Goal: Task Accomplishment & Management: Use online tool/utility

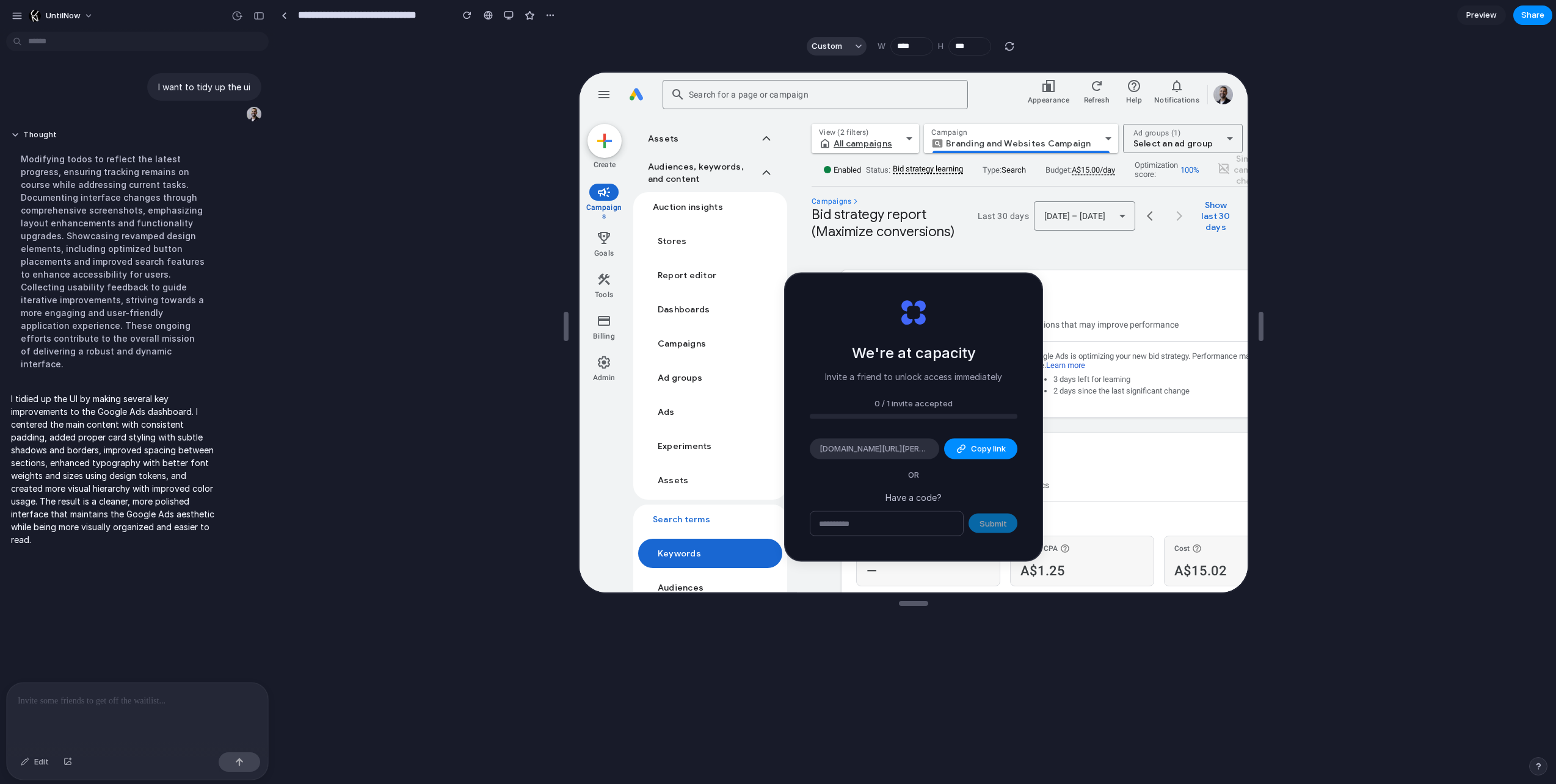
drag, startPoint x: 901, startPoint y: 383, endPoint x: 883, endPoint y: 383, distance: 18.0
click at [898, 382] on div "We're at capacity Invite a friend to unlock access immediately 0 / 1 invite acc…" at bounding box center [913, 418] width 257 height 287
click at [915, 447] on span "Copy link" at bounding box center [987, 449] width 34 height 13
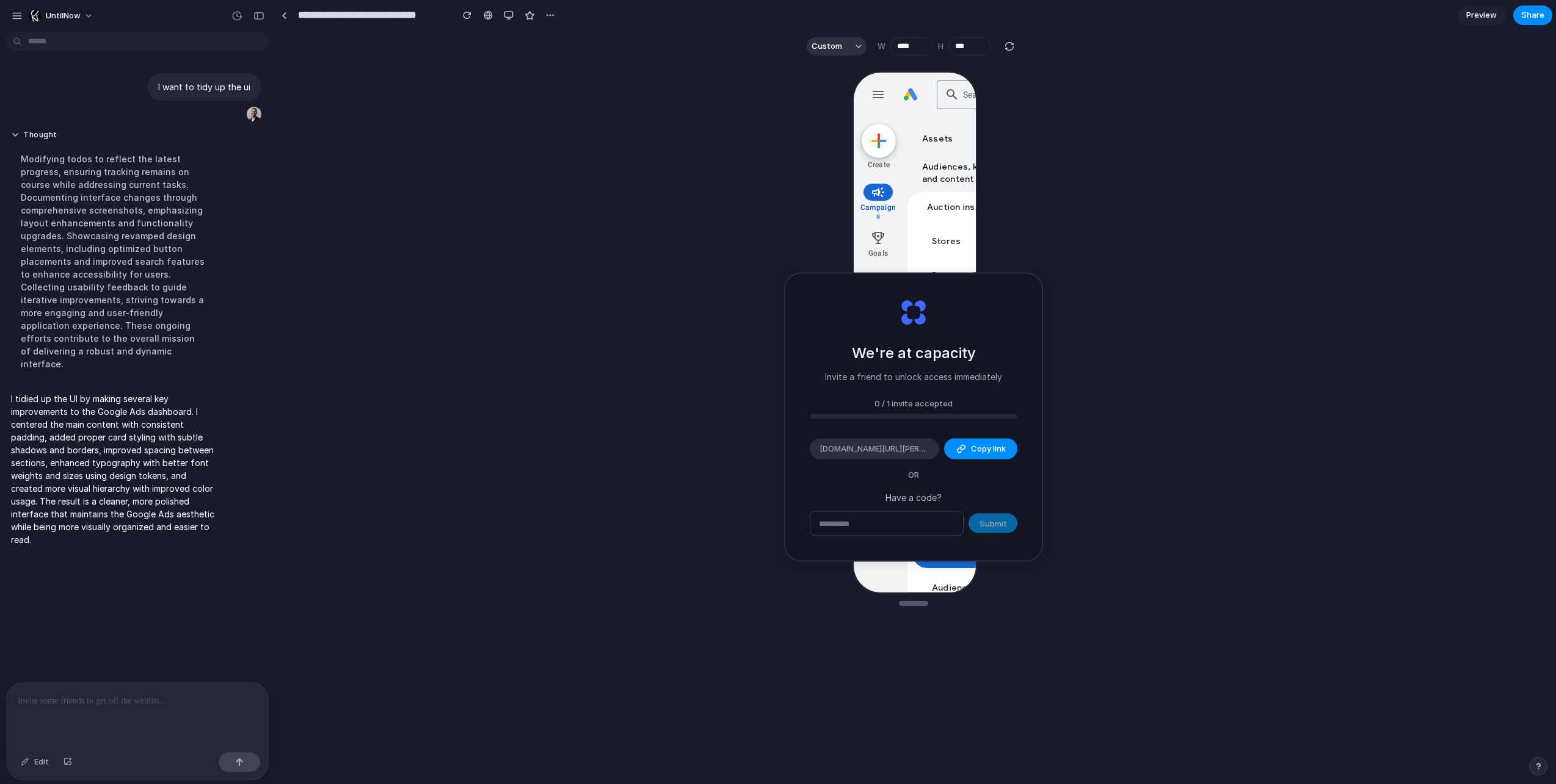
type input "****"
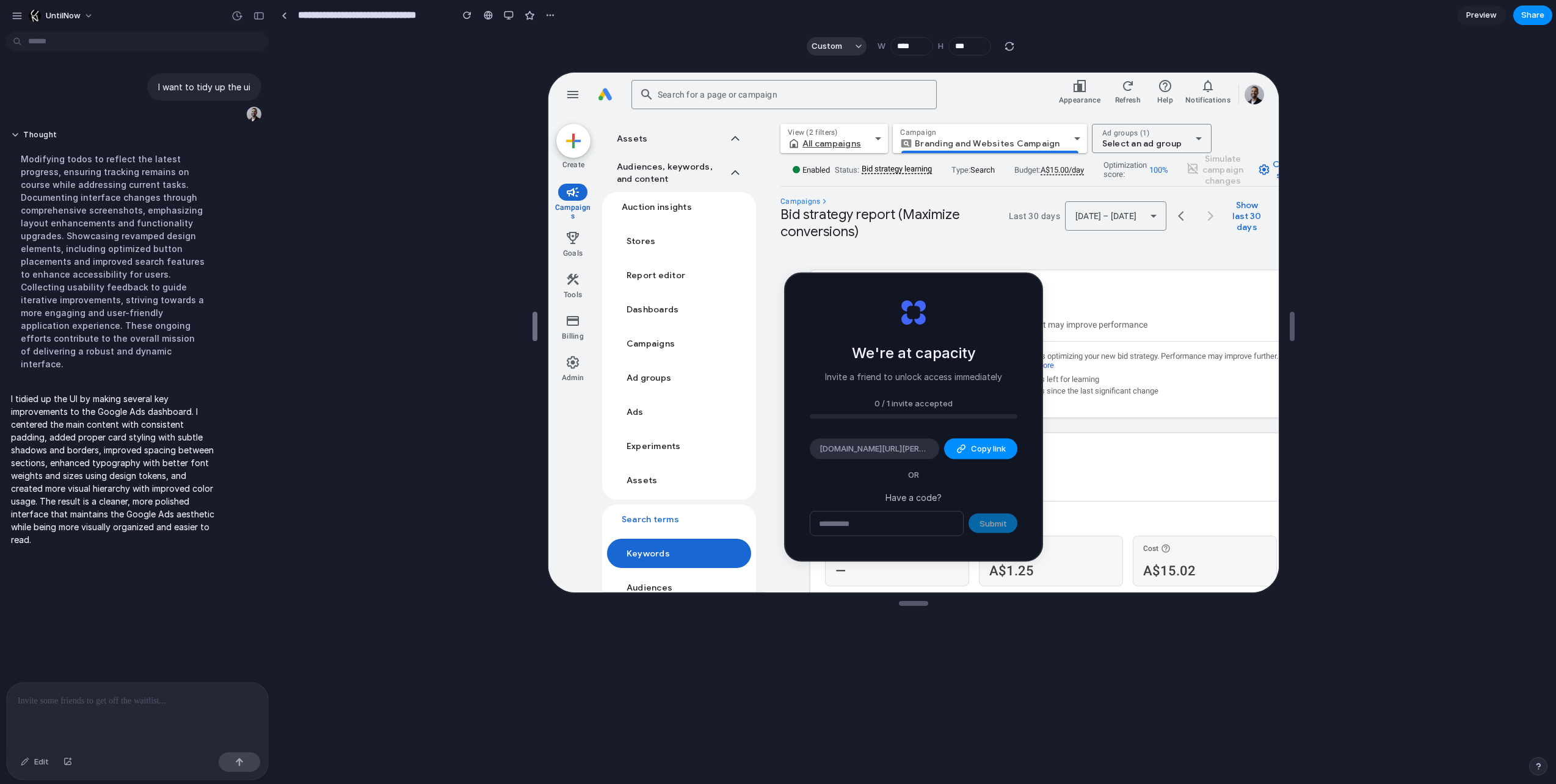
drag, startPoint x: 565, startPoint y: 326, endPoint x: 432, endPoint y: 319, distance: 133.2
click at [915, 351] on h2 "We're at capacity" at bounding box center [913, 353] width 124 height 22
click at [22, 13] on div "button" at bounding box center [17, 15] width 11 height 11
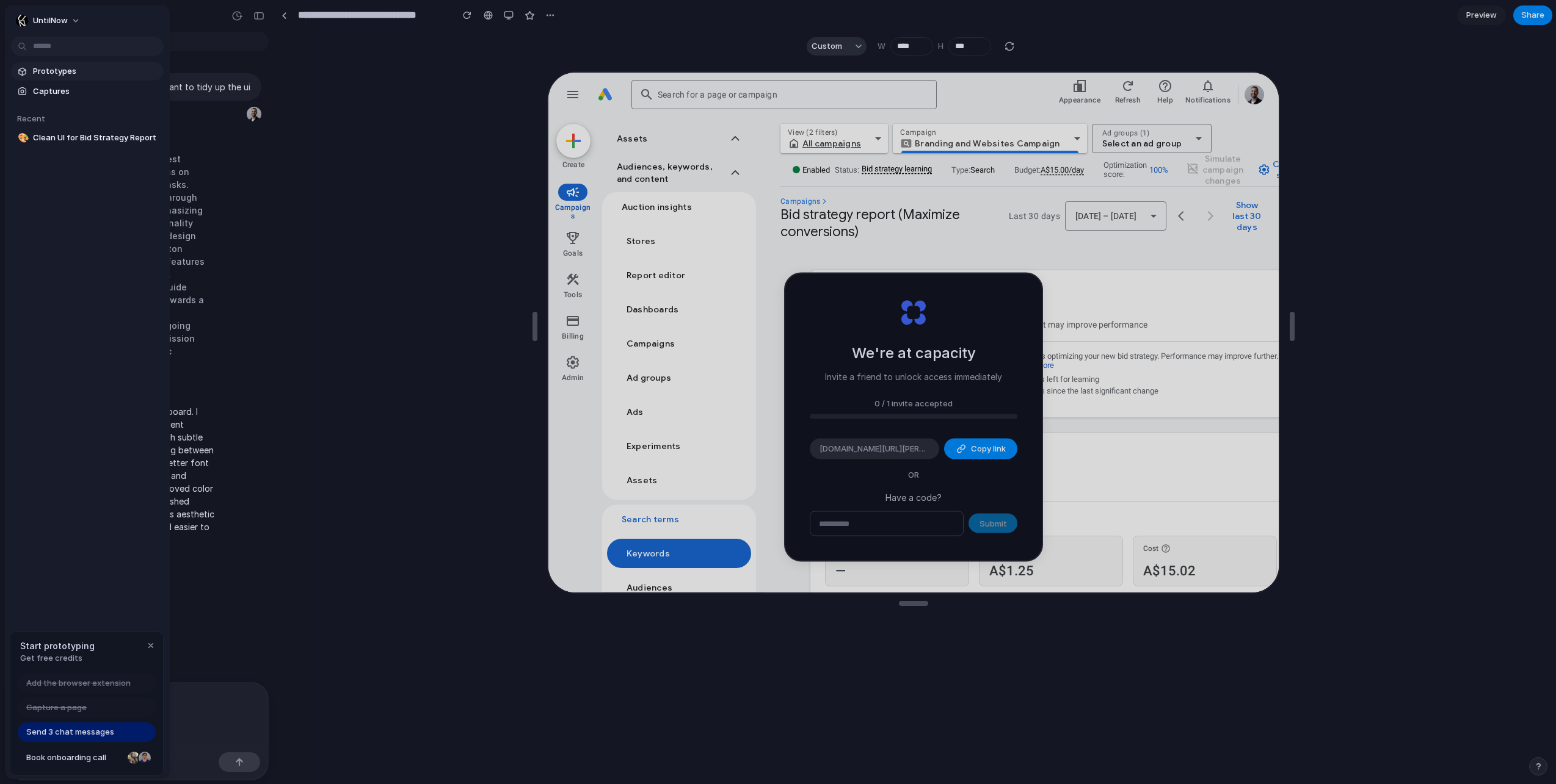
click at [58, 70] on span "Prototypes" at bounding box center [96, 71] width 126 height 13
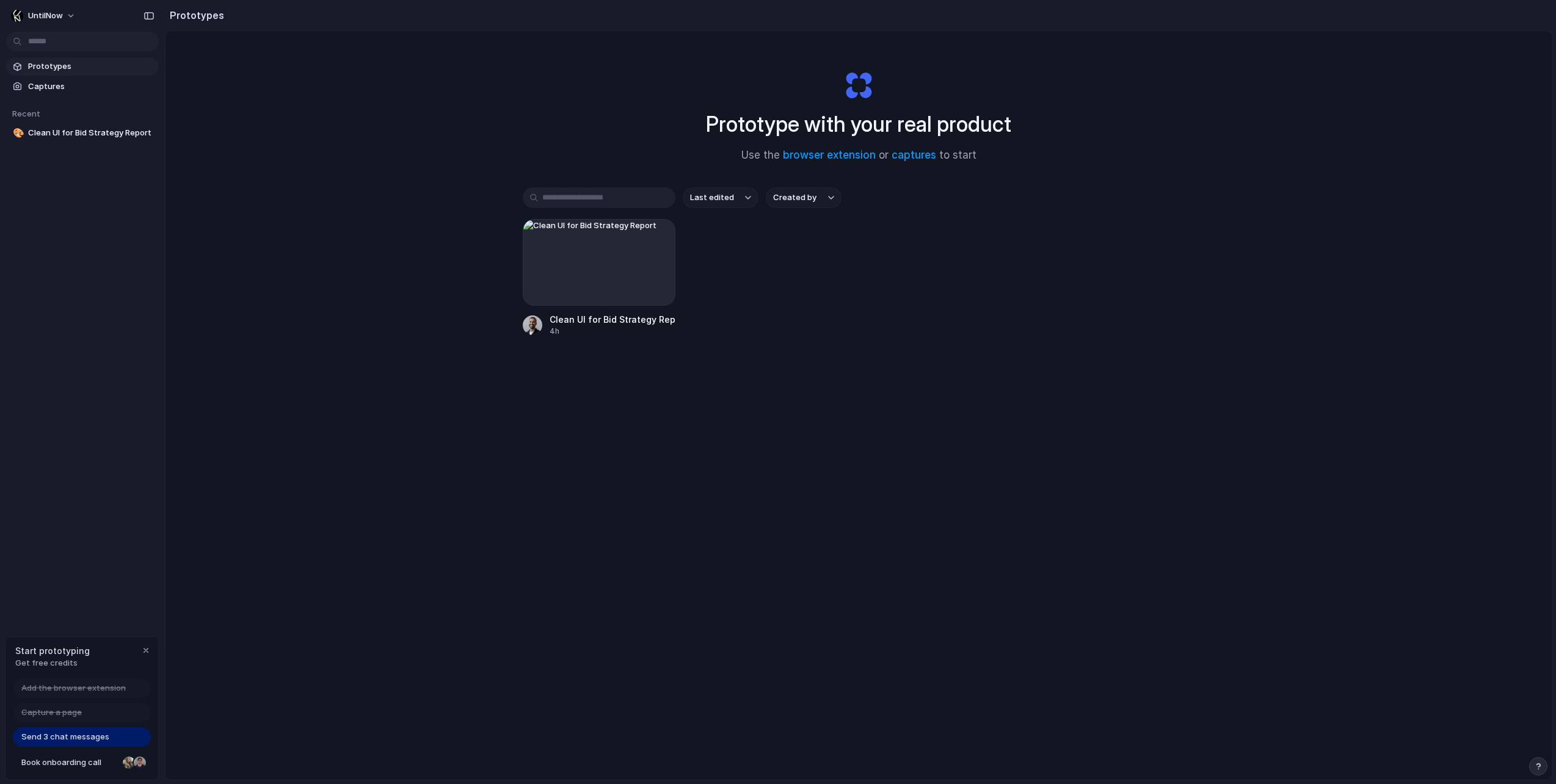
click at [767, 267] on div "Clean UI for Bid Strategy Report 4h" at bounding box center [858, 278] width 672 height 117
drag, startPoint x: 630, startPoint y: 374, endPoint x: 773, endPoint y: 241, distance: 195.3
click at [632, 373] on div "Last edited Created by Clean UI for Bid Strategy Report 4h" at bounding box center [858, 299] width 672 height 226
click at [660, 232] on div "button" at bounding box center [658, 237] width 10 height 10
click at [637, 321] on li "Delete" at bounding box center [622, 323] width 86 height 19
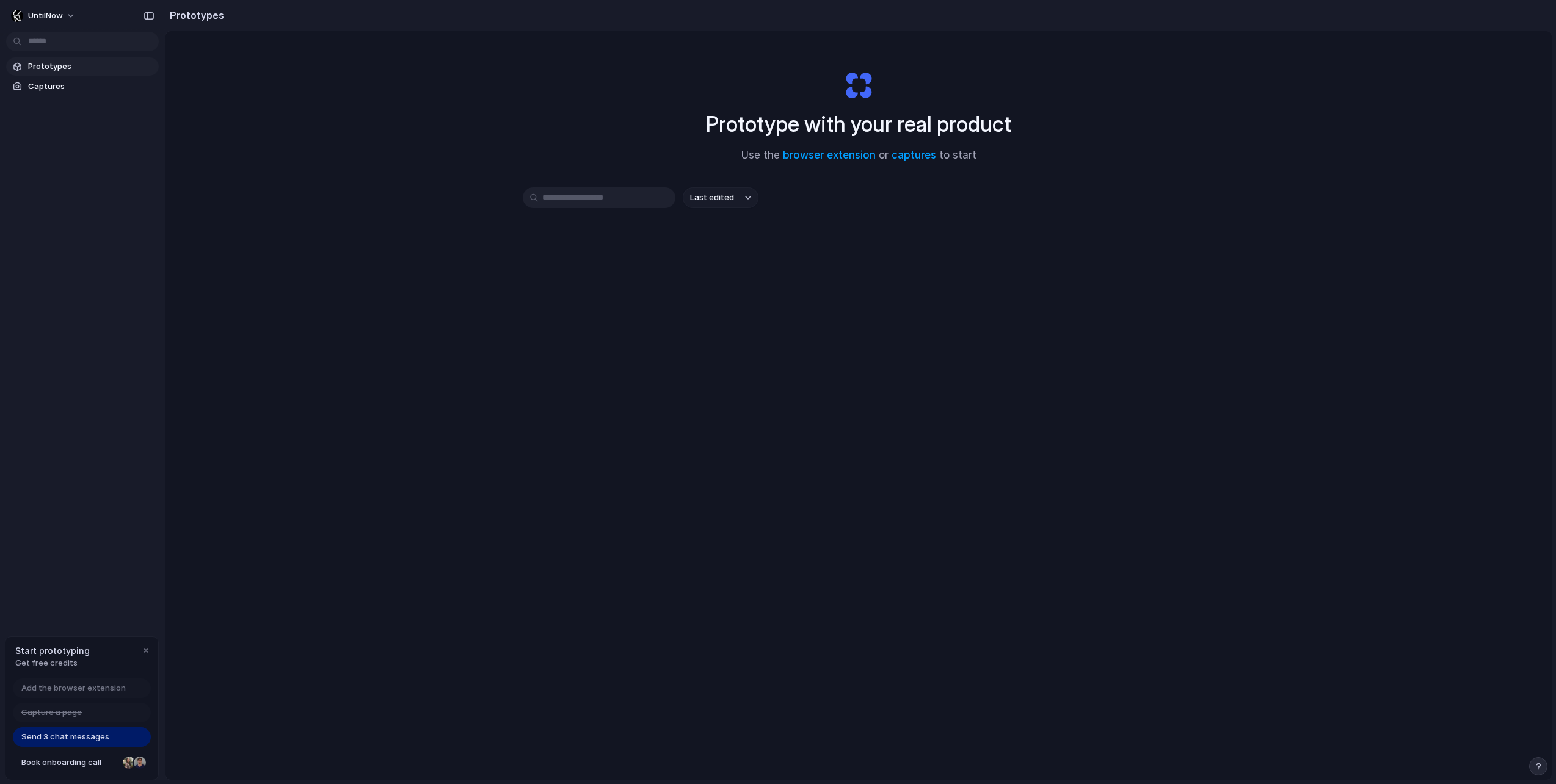
drag, startPoint x: 755, startPoint y: 242, endPoint x: 706, endPoint y: 268, distance: 55.5
click at [737, 248] on div "Last edited" at bounding box center [858, 241] width 672 height 107
click at [679, 291] on div "Last edited" at bounding box center [858, 241] width 672 height 107
drag, startPoint x: 648, startPoint y: 297, endPoint x: 678, endPoint y: 299, distance: 30.1
click at [655, 297] on div "Prototype with your real product Use the browser extension or captures to start…" at bounding box center [858, 438] width 1386 height 813
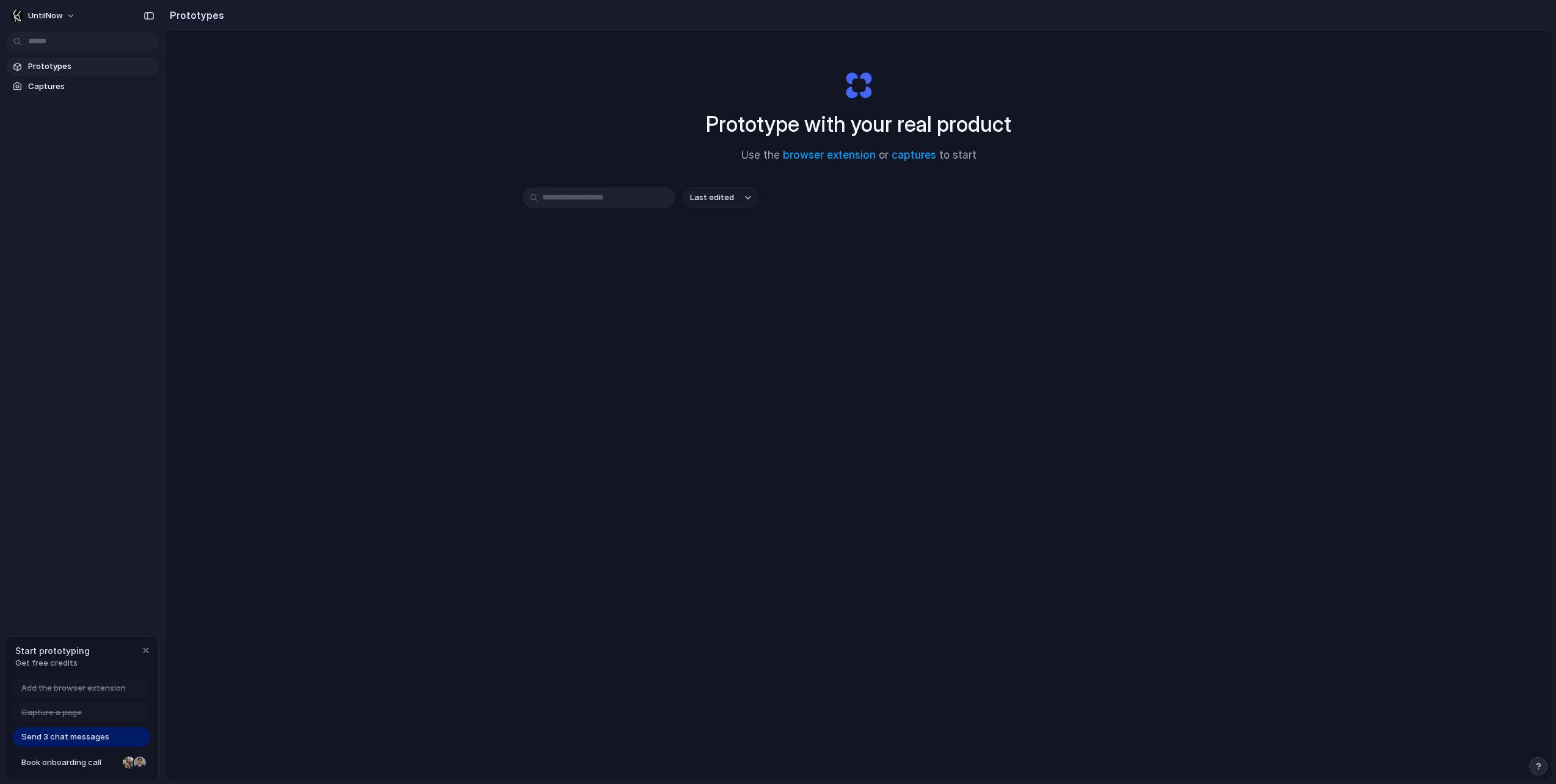
drag, startPoint x: 678, startPoint y: 299, endPoint x: 789, endPoint y: 228, distance: 131.8
click at [709, 290] on div "Prototype with your real product Use the browser extension or captures to start…" at bounding box center [858, 438] width 1386 height 813
click at [912, 153] on link "captures" at bounding box center [913, 155] width 44 height 13
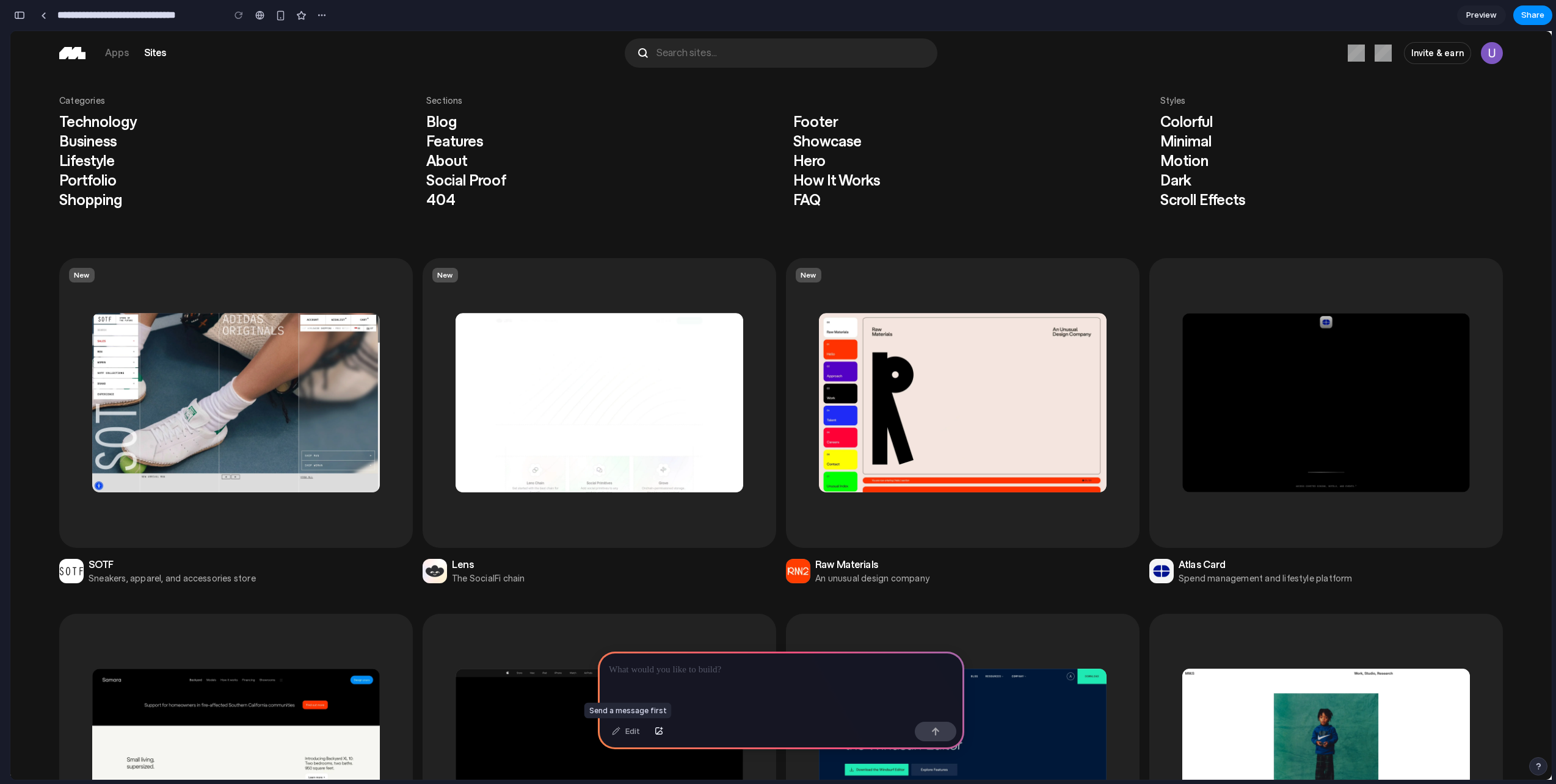
click at [632, 731] on div "Edit" at bounding box center [626, 731] width 40 height 19
click at [663, 693] on div at bounding box center [781, 684] width 367 height 65
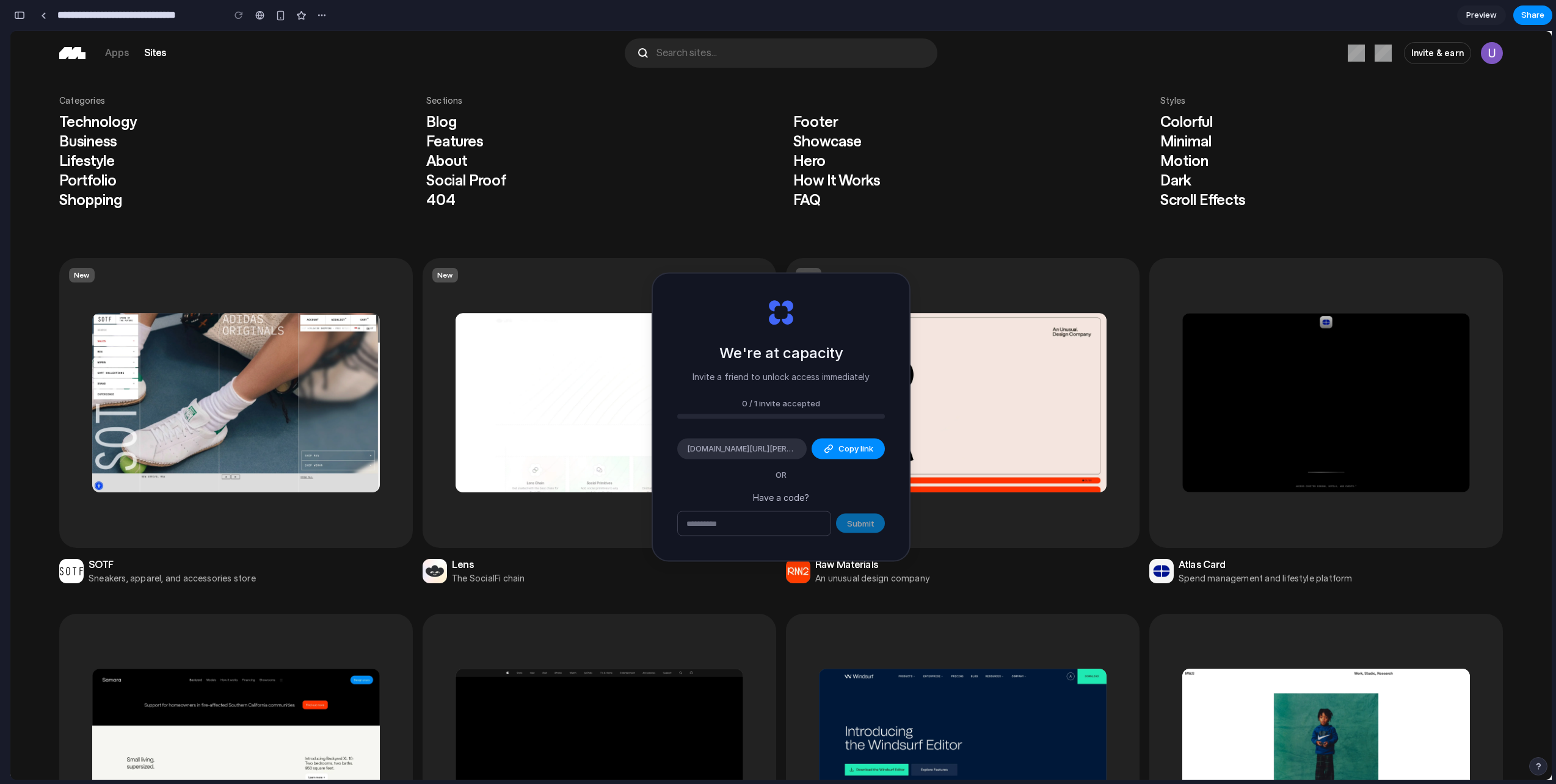
click at [475, 480] on div at bounding box center [599, 402] width 288 height 179
drag, startPoint x: 1111, startPoint y: 230, endPoint x: 591, endPoint y: 198, distance: 521.0
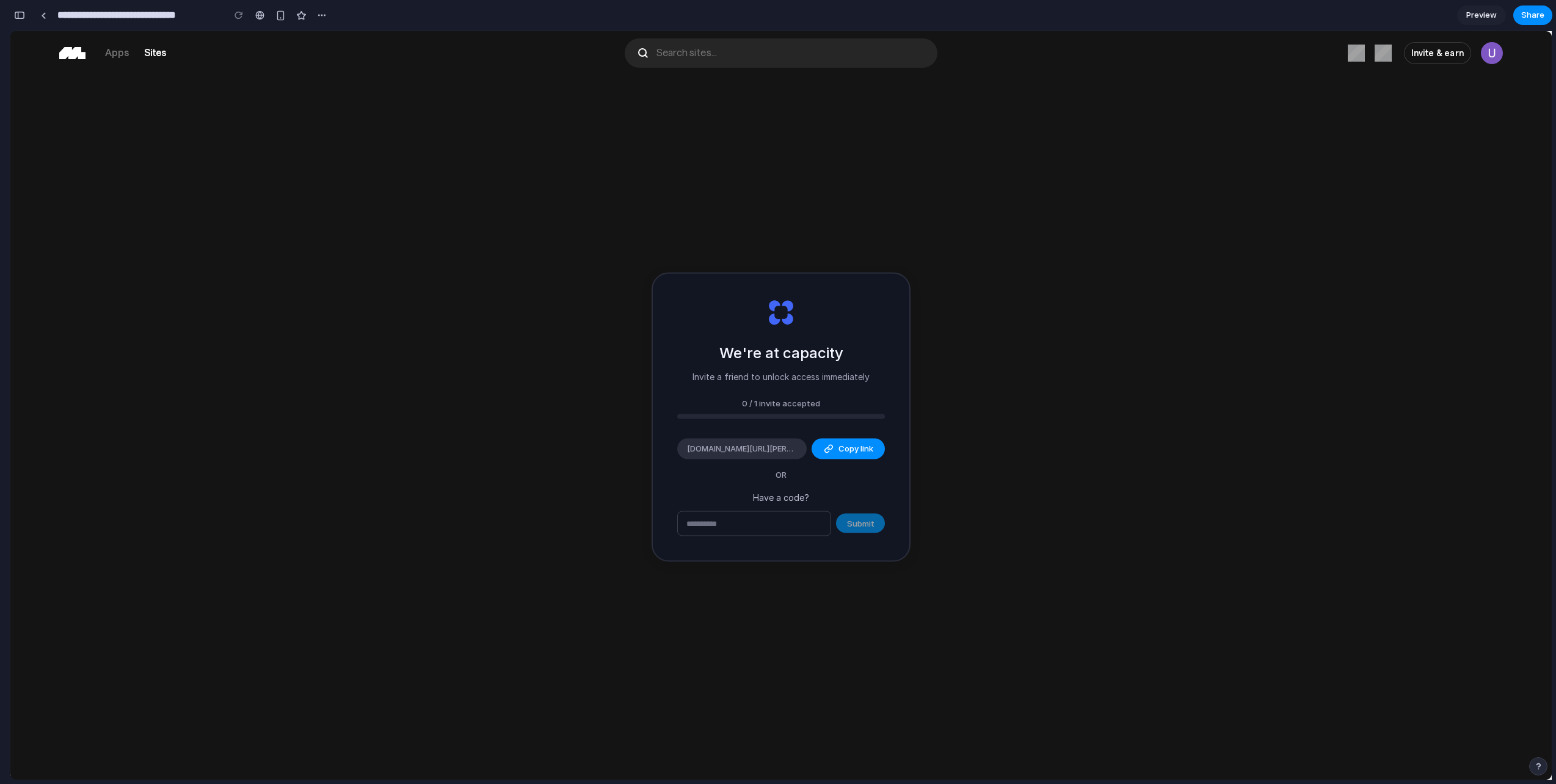
click at [739, 63] on button "search icon Search sites..." at bounding box center [781, 53] width 313 height 29
click at [732, 50] on button "search icon Search sites..." at bounding box center [781, 53] width 313 height 29
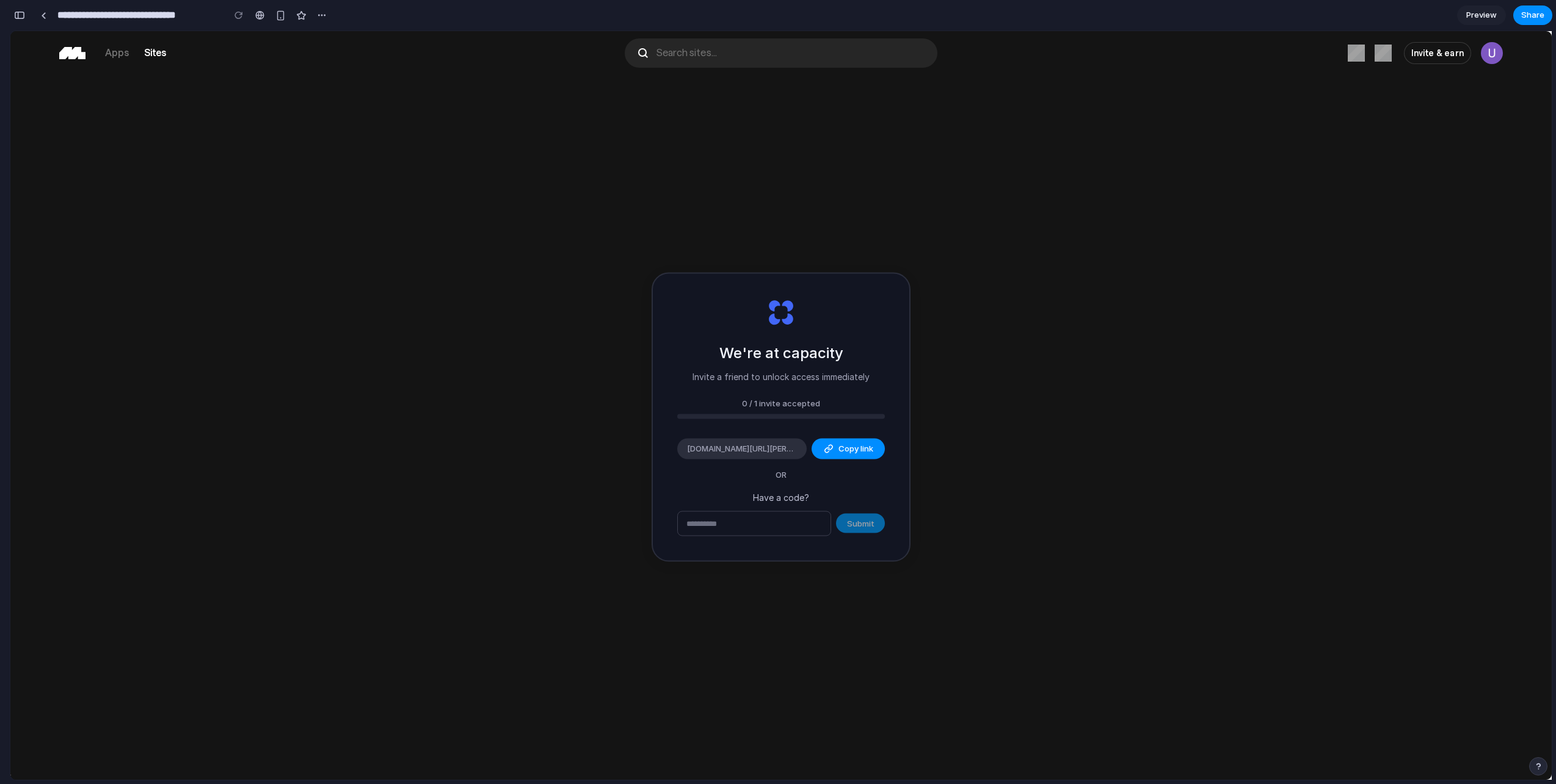
click at [732, 51] on button "search icon Search sites..." at bounding box center [781, 53] width 313 height 29
click at [729, 59] on button "search icon Search sites..." at bounding box center [781, 53] width 313 height 29
drag, startPoint x: 582, startPoint y: 283, endPoint x: 571, endPoint y: 288, distance: 12.1
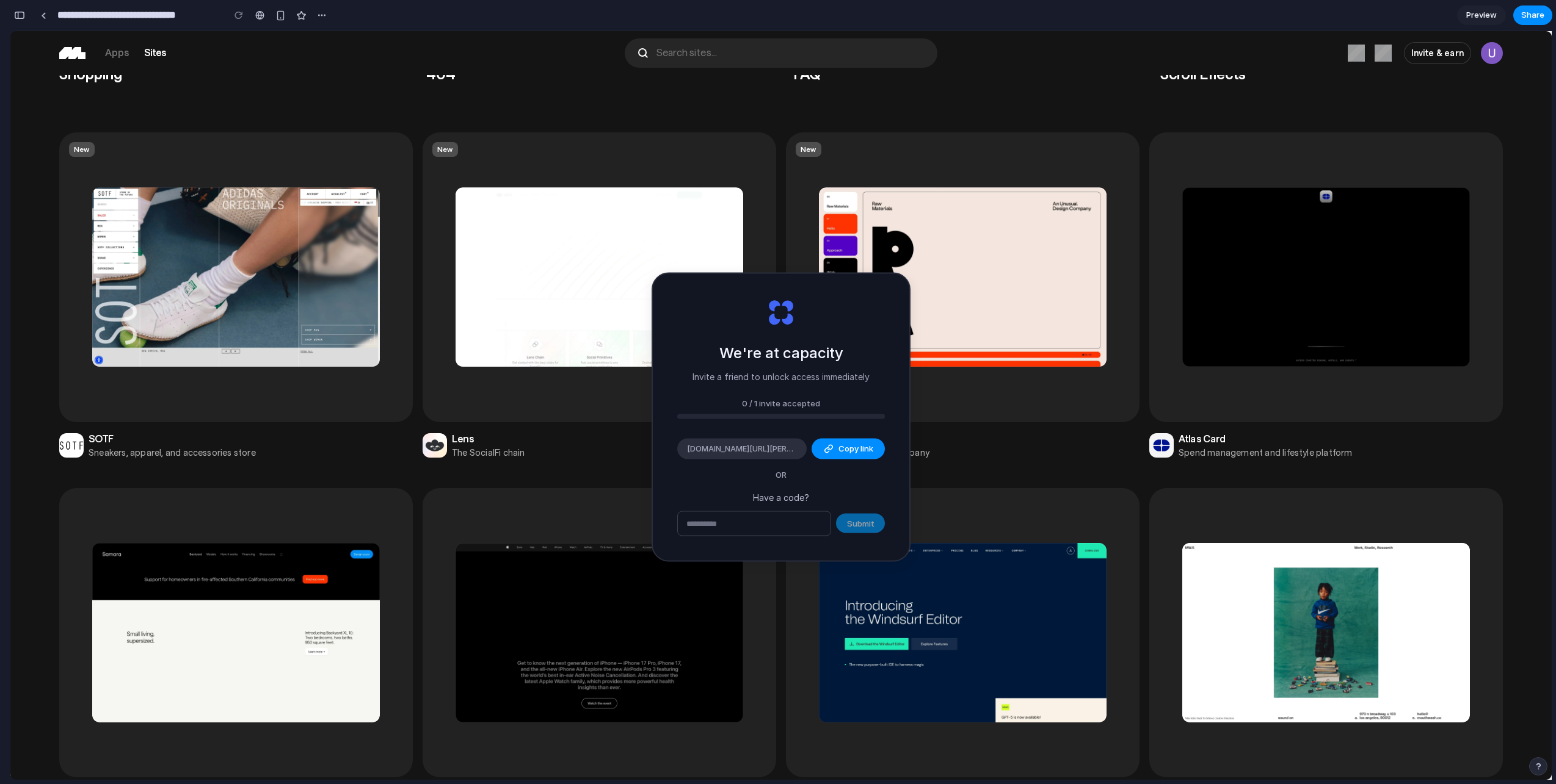
scroll to position [0, 0]
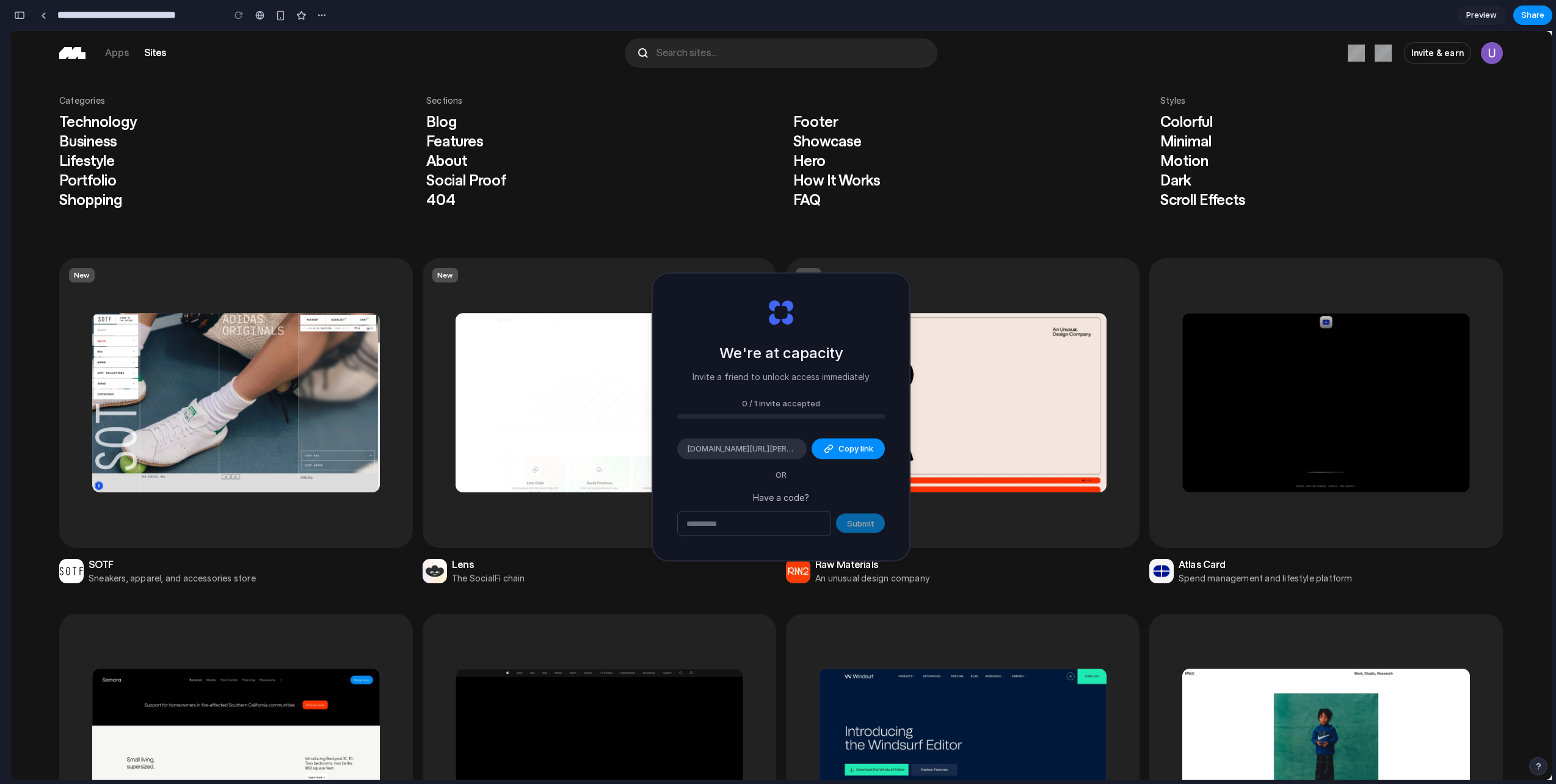
click at [479, 172] on ul "Blog Features About Social Proof 404" at bounding box center [597, 160] width 342 height 97
click at [458, 156] on link "About" at bounding box center [446, 160] width 41 height 17
click at [455, 138] on link "Features" at bounding box center [455, 141] width 57 height 17
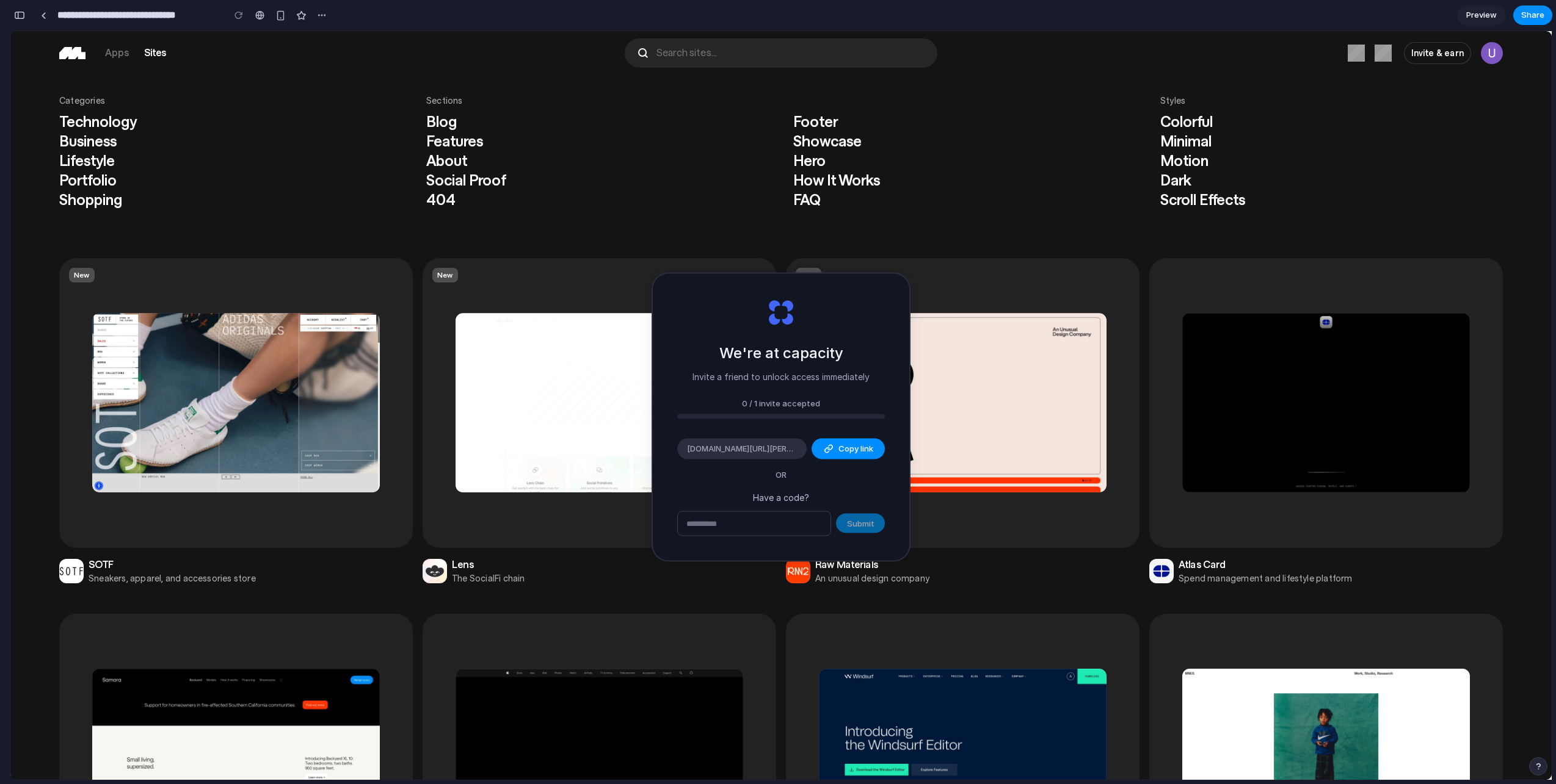
click at [448, 124] on link "Blog" at bounding box center [441, 122] width 30 height 17
drag, startPoint x: 448, startPoint y: 124, endPoint x: 430, endPoint y: 129, distance: 18.7
click at [445, 125] on link "Blog" at bounding box center [441, 122] width 30 height 17
click at [1106, 283] on div at bounding box center [962, 403] width 353 height 290
drag, startPoint x: 1106, startPoint y: 283, endPoint x: 850, endPoint y: 313, distance: 257.8
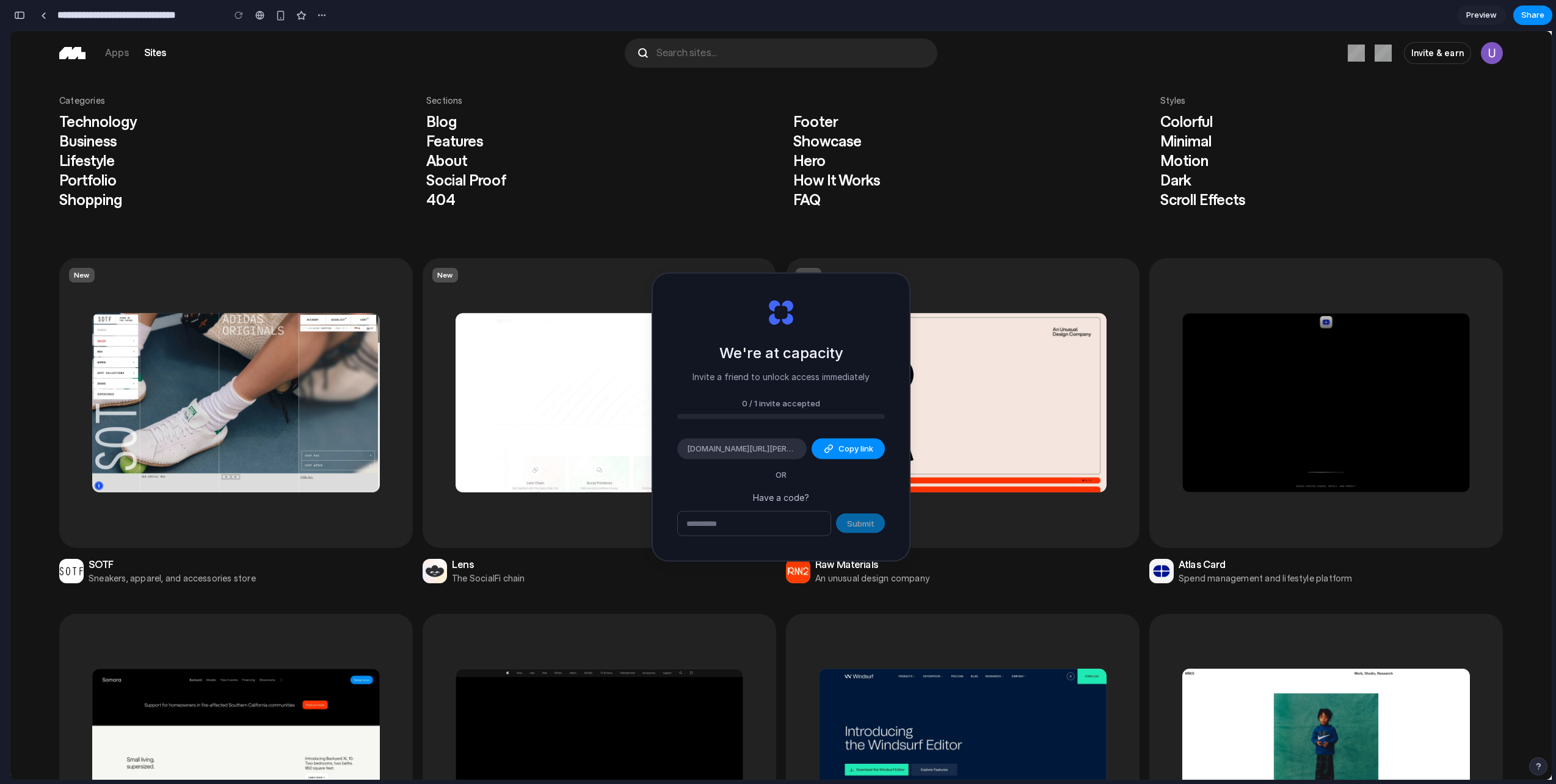
click at [1106, 283] on div at bounding box center [962, 403] width 353 height 290
click at [70, 53] on link "Mobbin" at bounding box center [72, 53] width 26 height 13
click at [239, 14] on div at bounding box center [239, 15] width 18 height 18
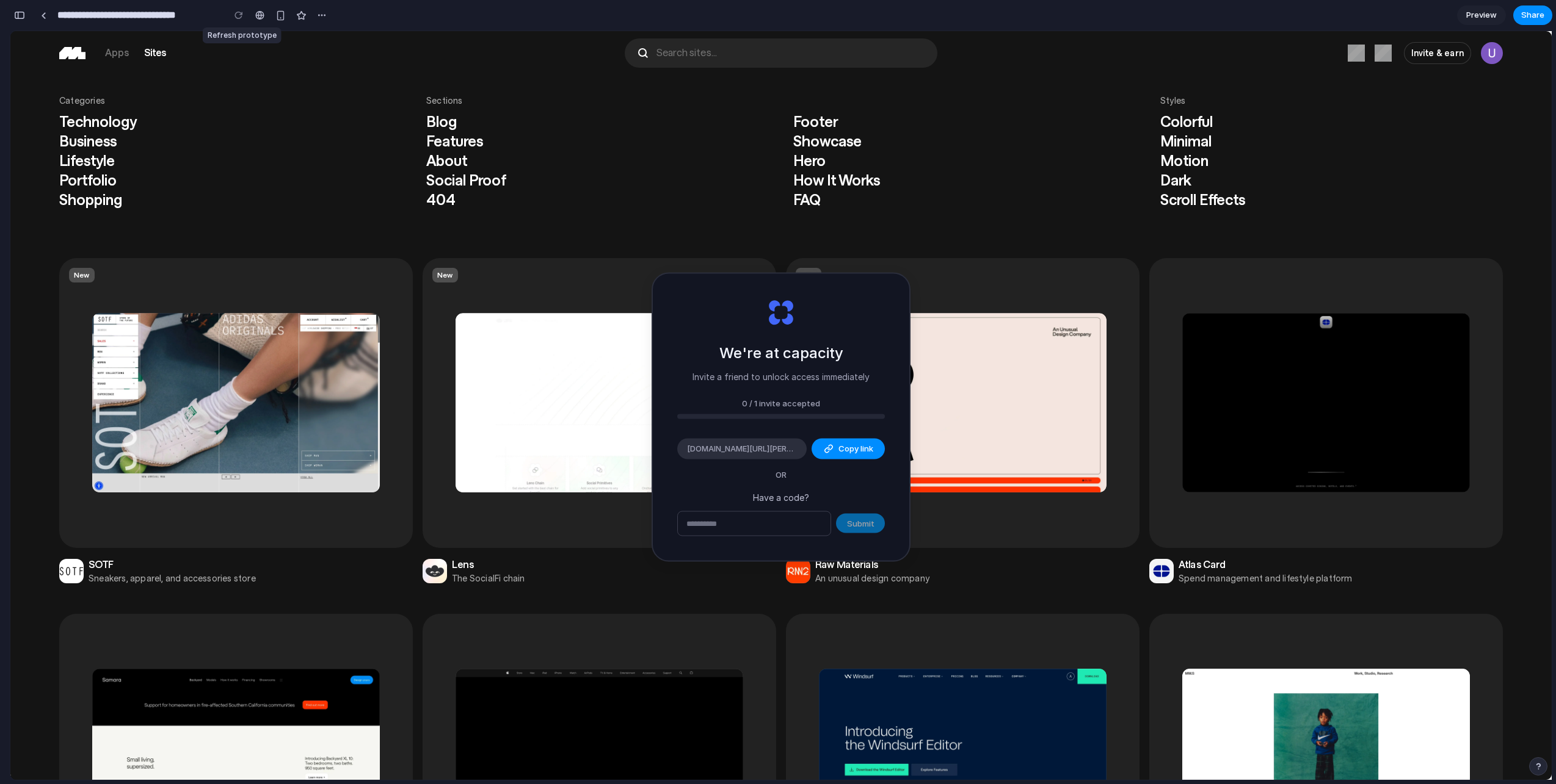
click at [239, 14] on div at bounding box center [239, 15] width 18 height 18
click at [320, 13] on div "button" at bounding box center [322, 15] width 10 height 10
click at [298, 80] on div "Duplicate Delete" at bounding box center [778, 392] width 1556 height 784
click at [300, 18] on div "button" at bounding box center [301, 15] width 10 height 10
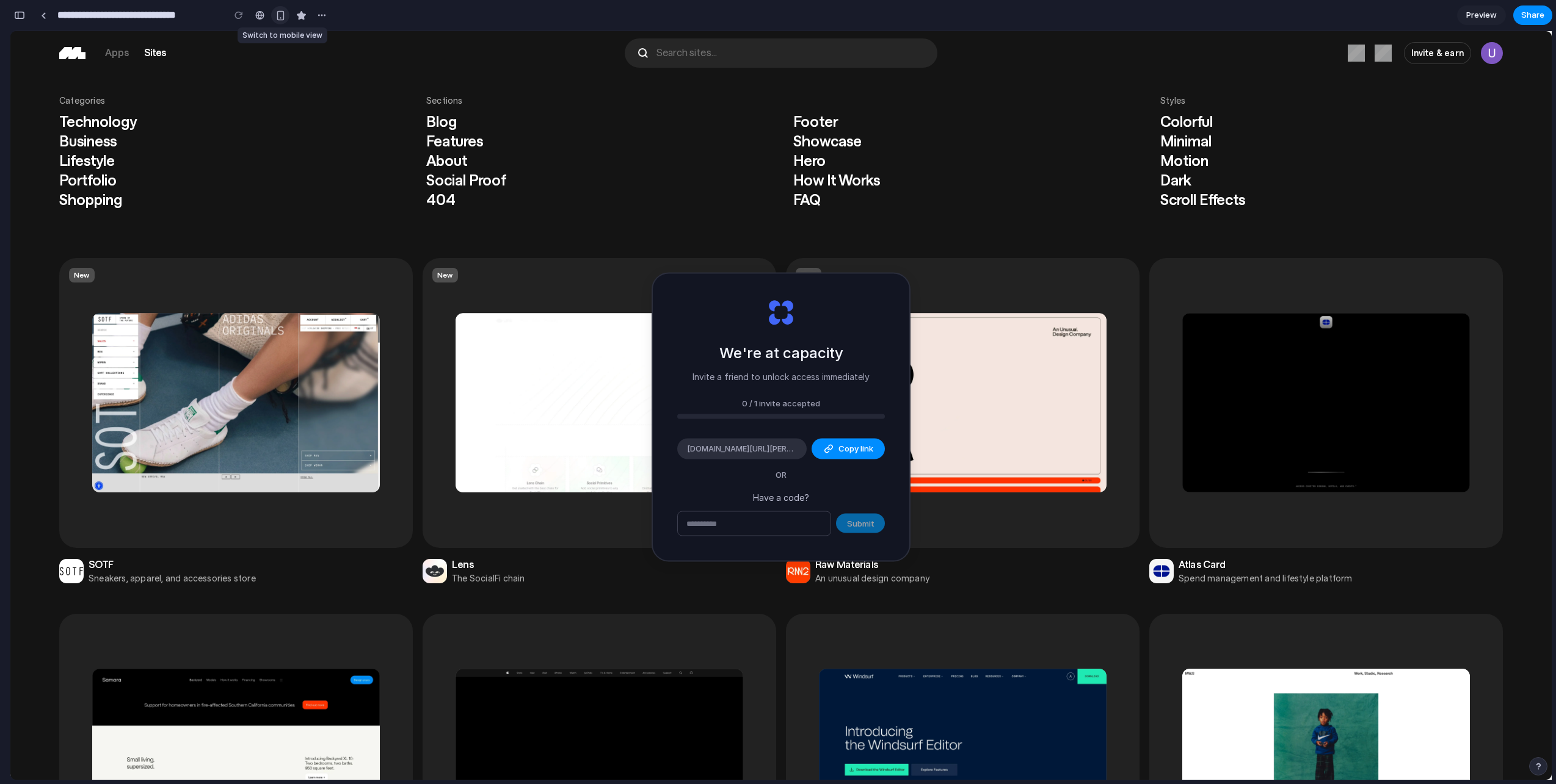
click at [279, 17] on div "button" at bounding box center [280, 15] width 10 height 10
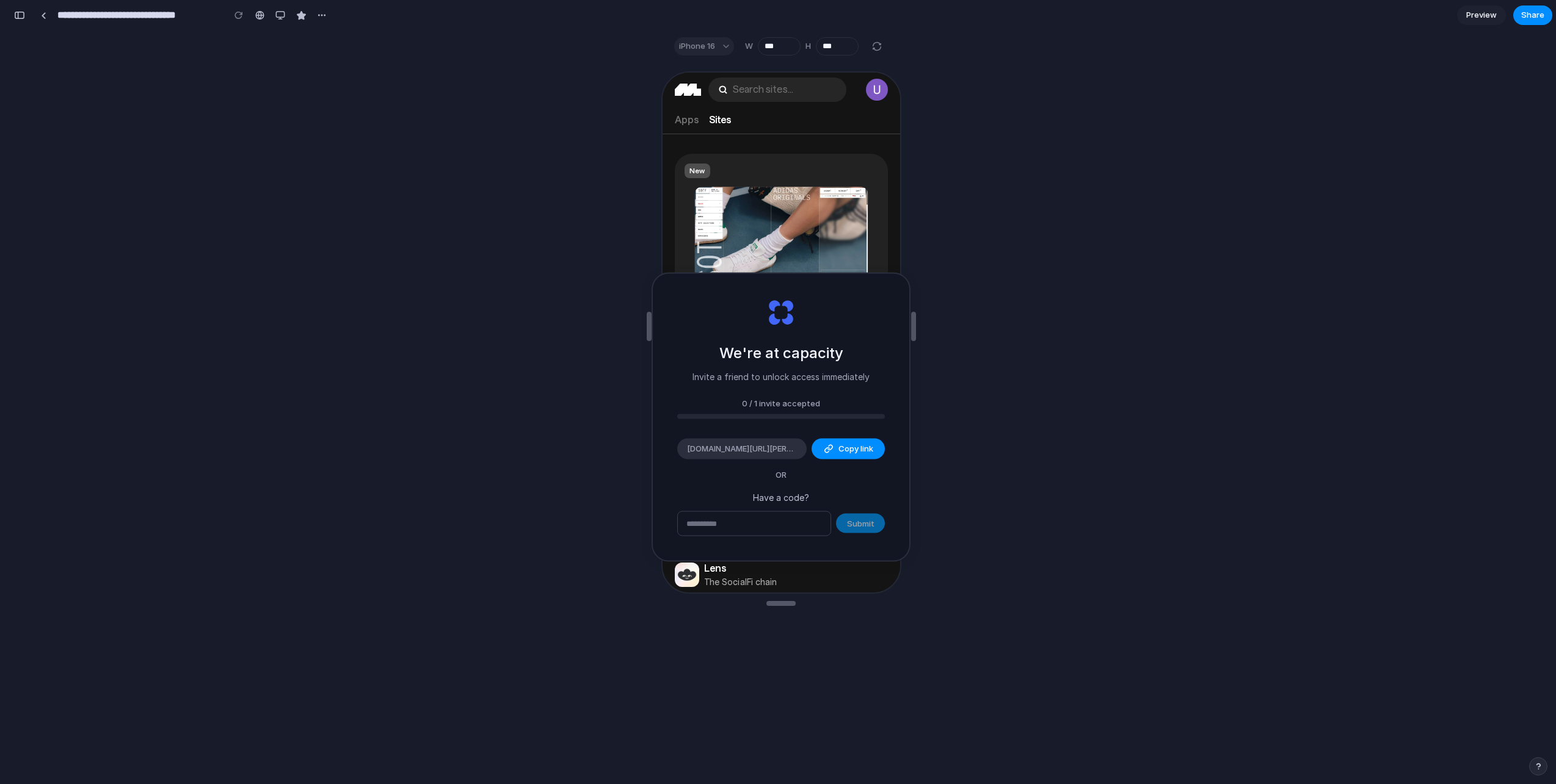
click at [878, 44] on div at bounding box center [877, 46] width 14 height 14
type input "****"
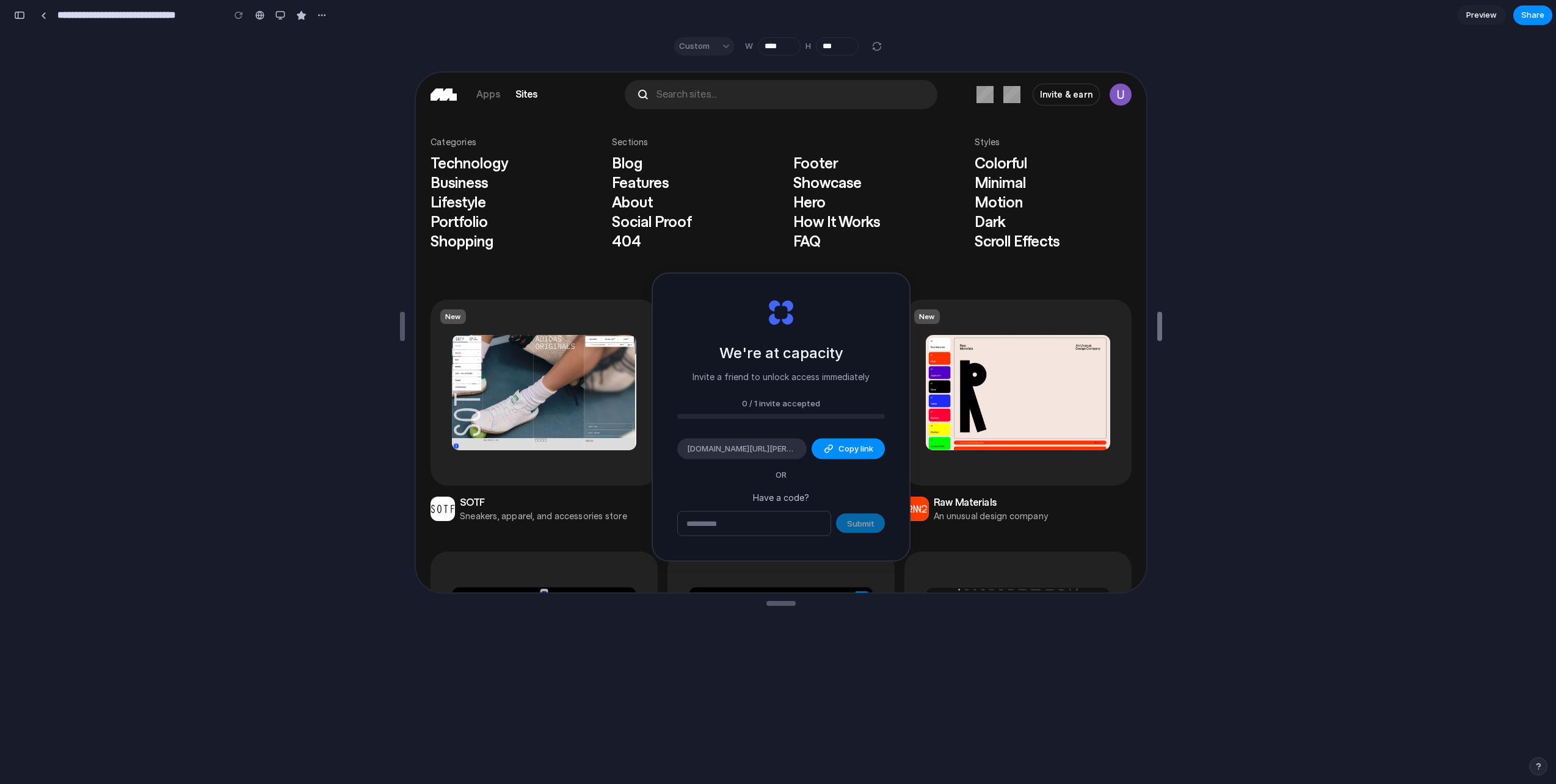
drag, startPoint x: 918, startPoint y: 325, endPoint x: 1617, endPoint y: 327, distance: 699.0
click at [1555, 327] on html "**********" at bounding box center [778, 392] width 1556 height 784
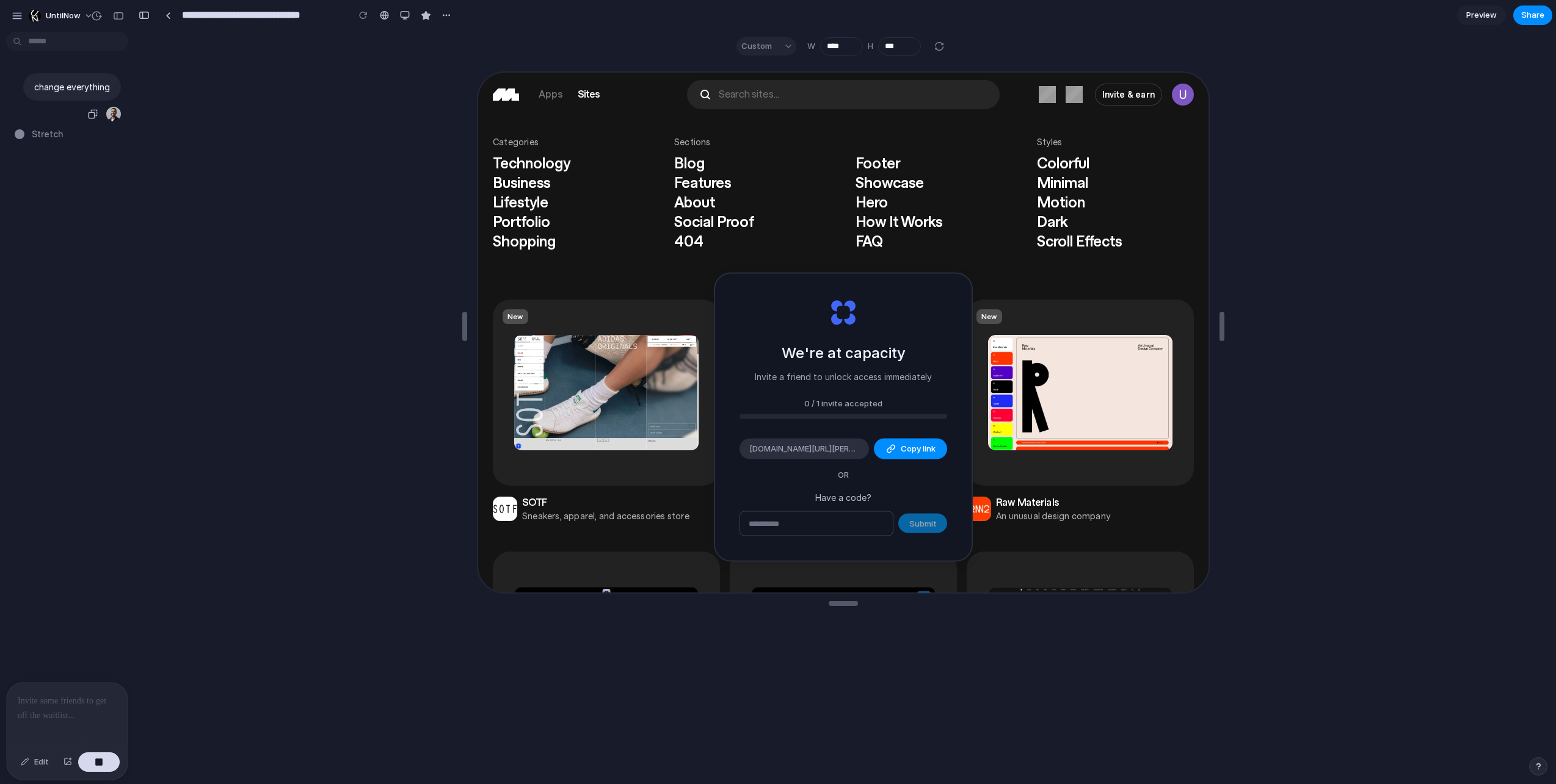
click at [68, 84] on p "change everything" at bounding box center [72, 86] width 75 height 13
click at [105, 14] on button "button" at bounding box center [96, 15] width 19 height 19
drag, startPoint x: 280, startPoint y: 240, endPoint x: 104, endPoint y: 50, distance: 259.0
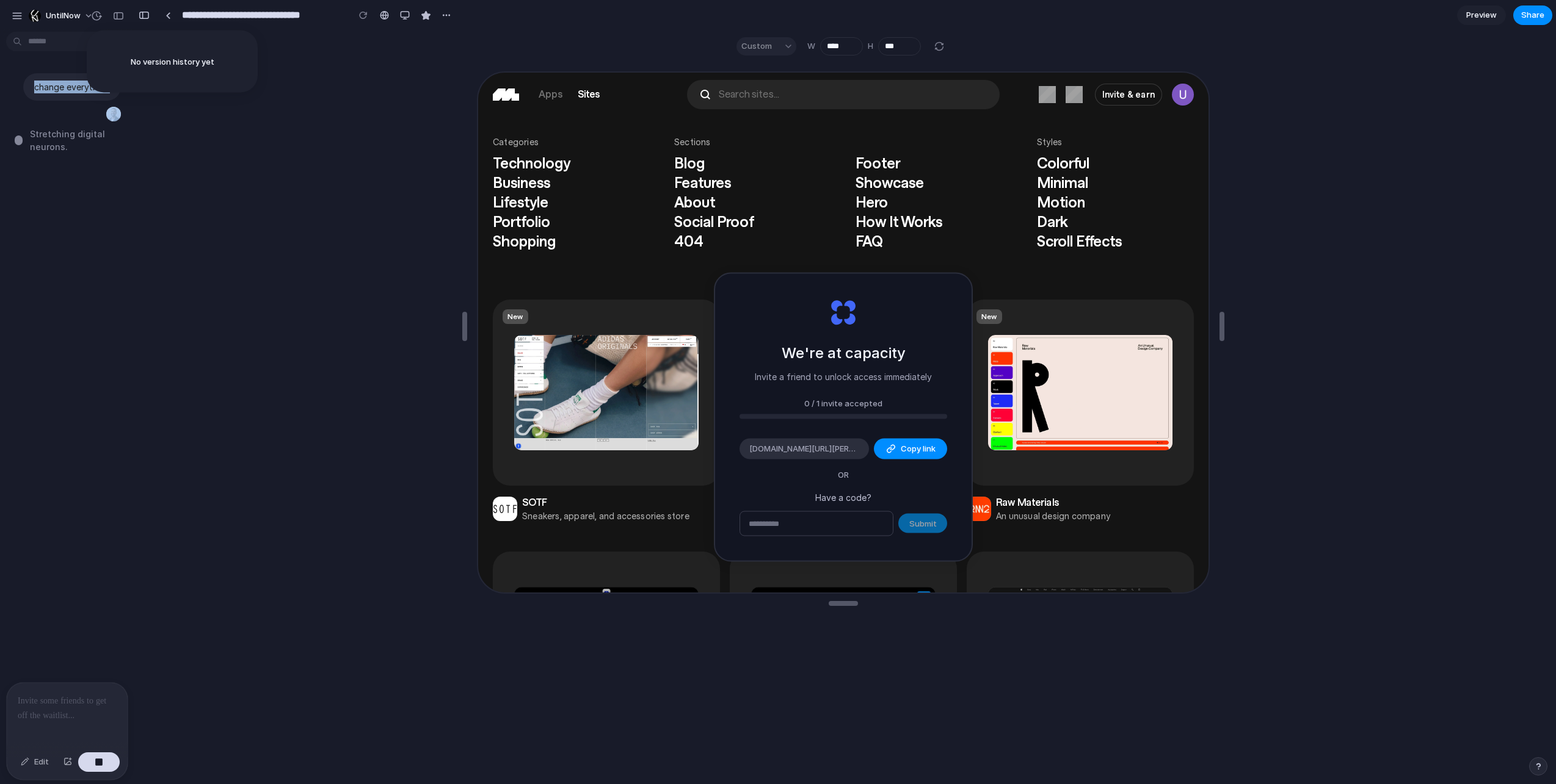
click at [278, 237] on div "No version history yet" at bounding box center [778, 392] width 1556 height 784
click at [113, 13] on div "button" at bounding box center [118, 16] width 11 height 8
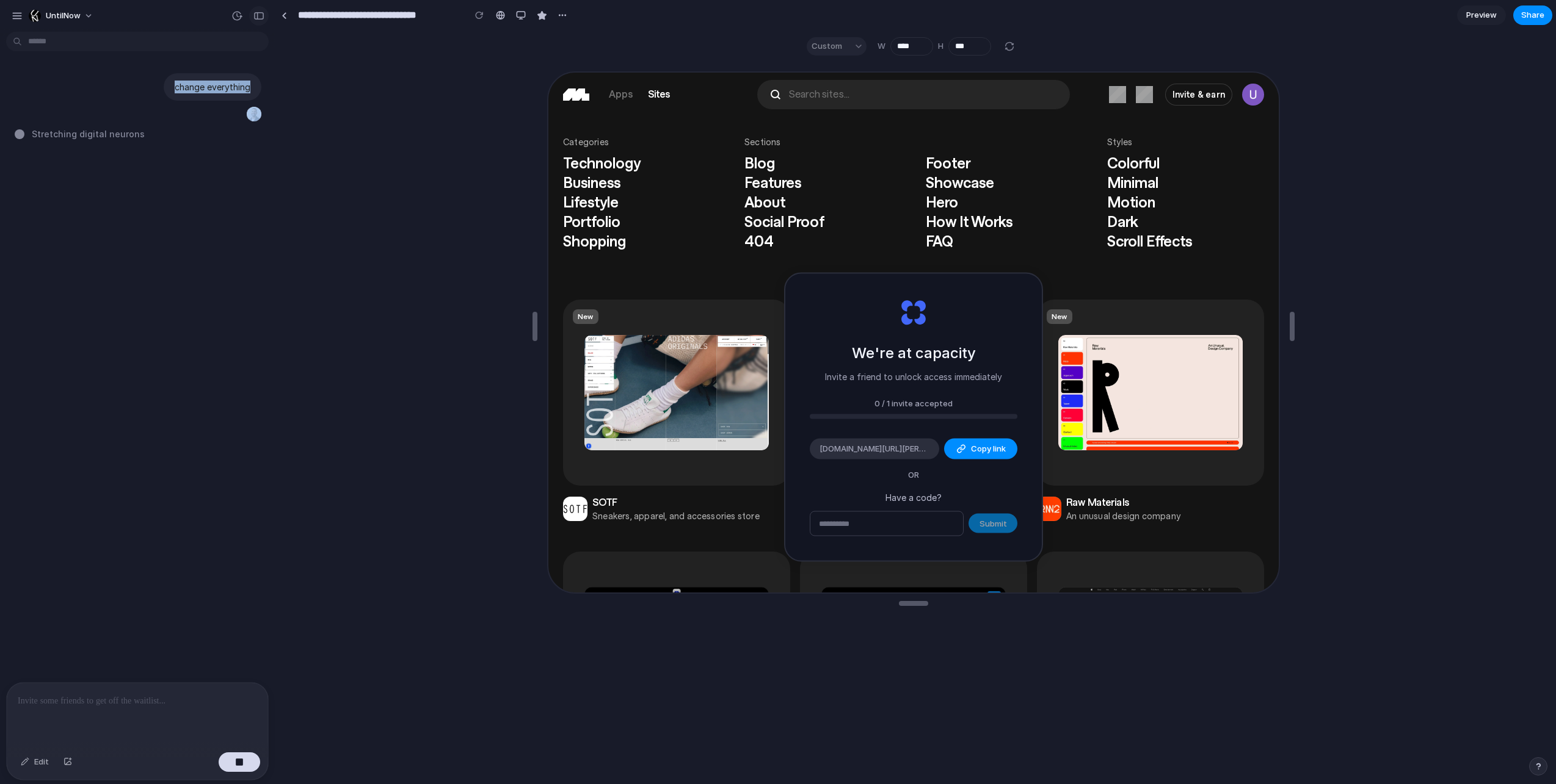
click at [260, 12] on div "button" at bounding box center [258, 16] width 11 height 8
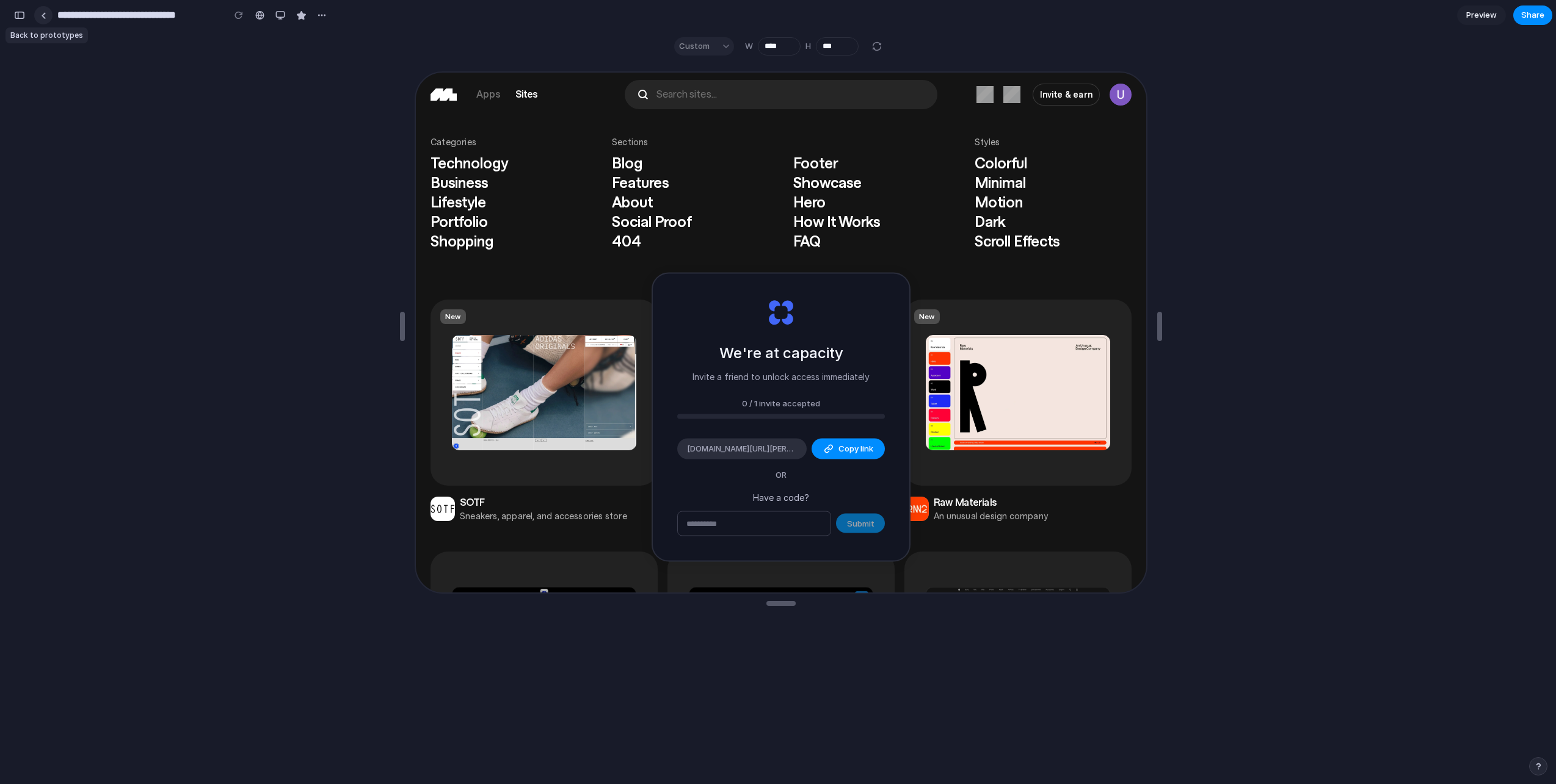
click at [47, 17] on link at bounding box center [44, 15] width 18 height 18
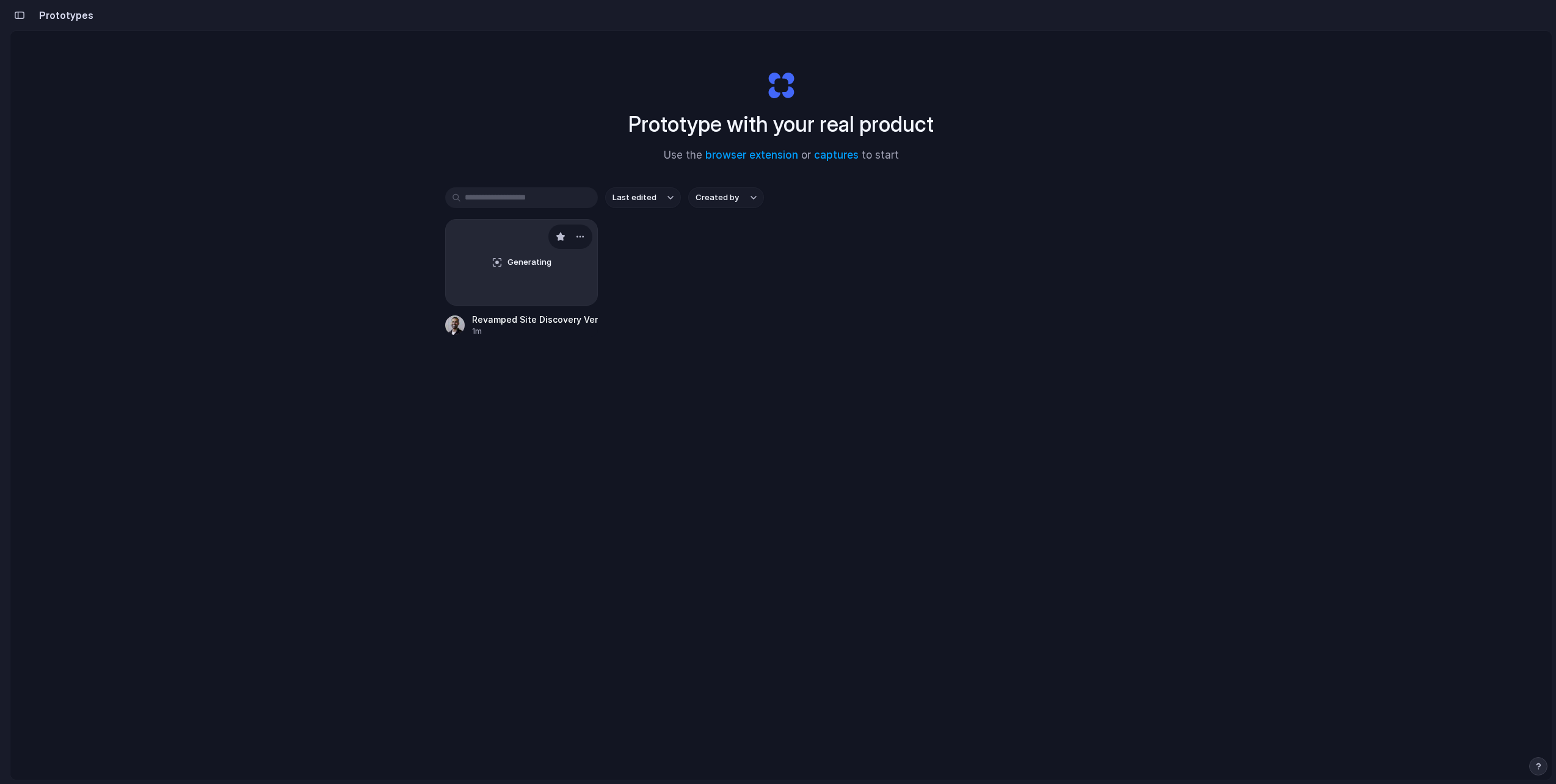
click at [513, 264] on span "Generating" at bounding box center [529, 262] width 44 height 13
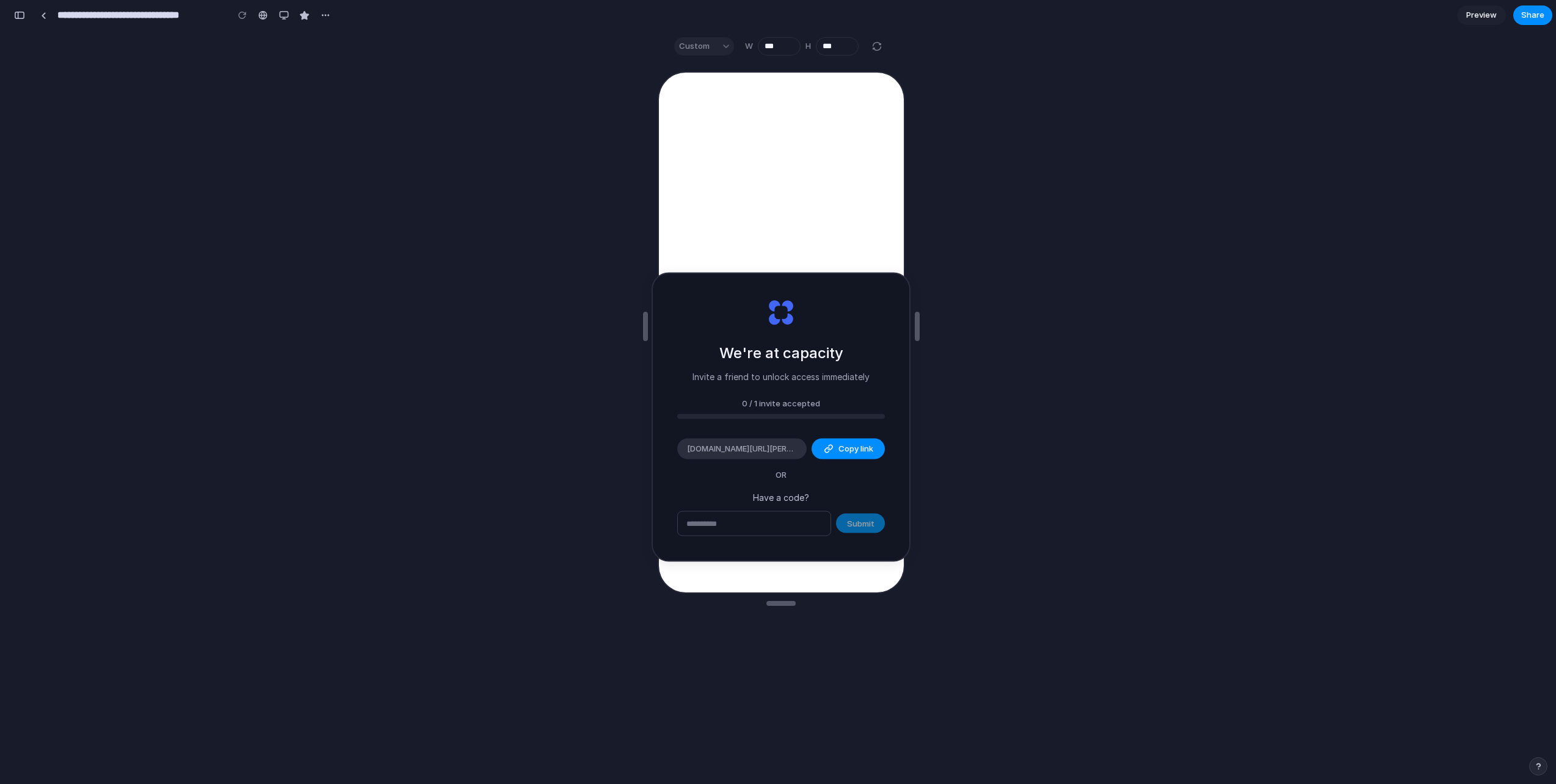
drag, startPoint x: 749, startPoint y: 279, endPoint x: 762, endPoint y: 486, distance: 207.4
click at [762, 488] on div "We're at capacity Invite a friend to unlock access immediately 0 / 1 invite acc…" at bounding box center [781, 418] width 257 height 287
click at [784, 473] on span "OR" at bounding box center [781, 475] width 30 height 13
drag, startPoint x: 804, startPoint y: 346, endPoint x: 898, endPoint y: 280, distance: 114.9
click at [804, 346] on h2 "We're at capacity" at bounding box center [781, 353] width 124 height 22
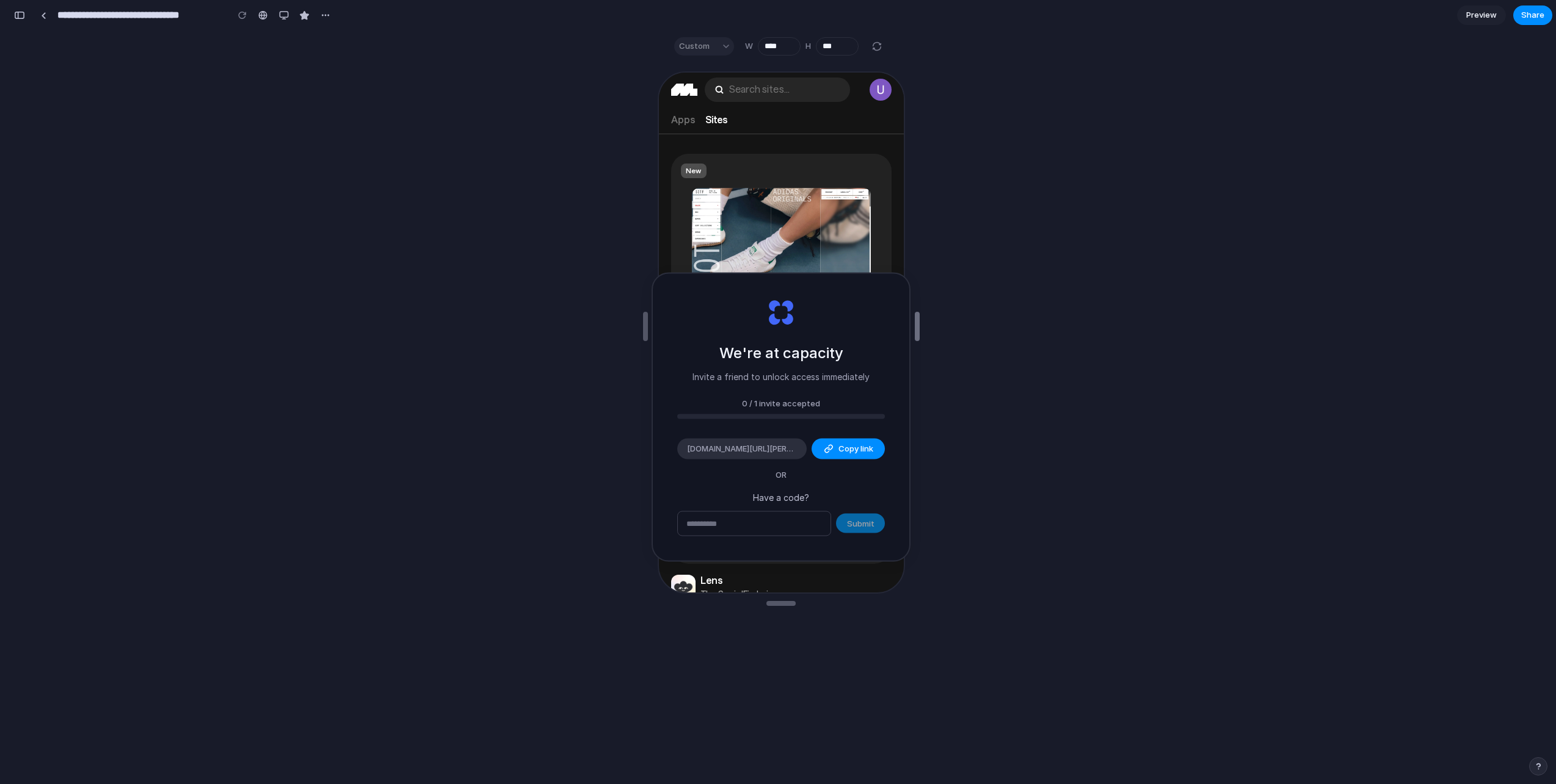
type input "****"
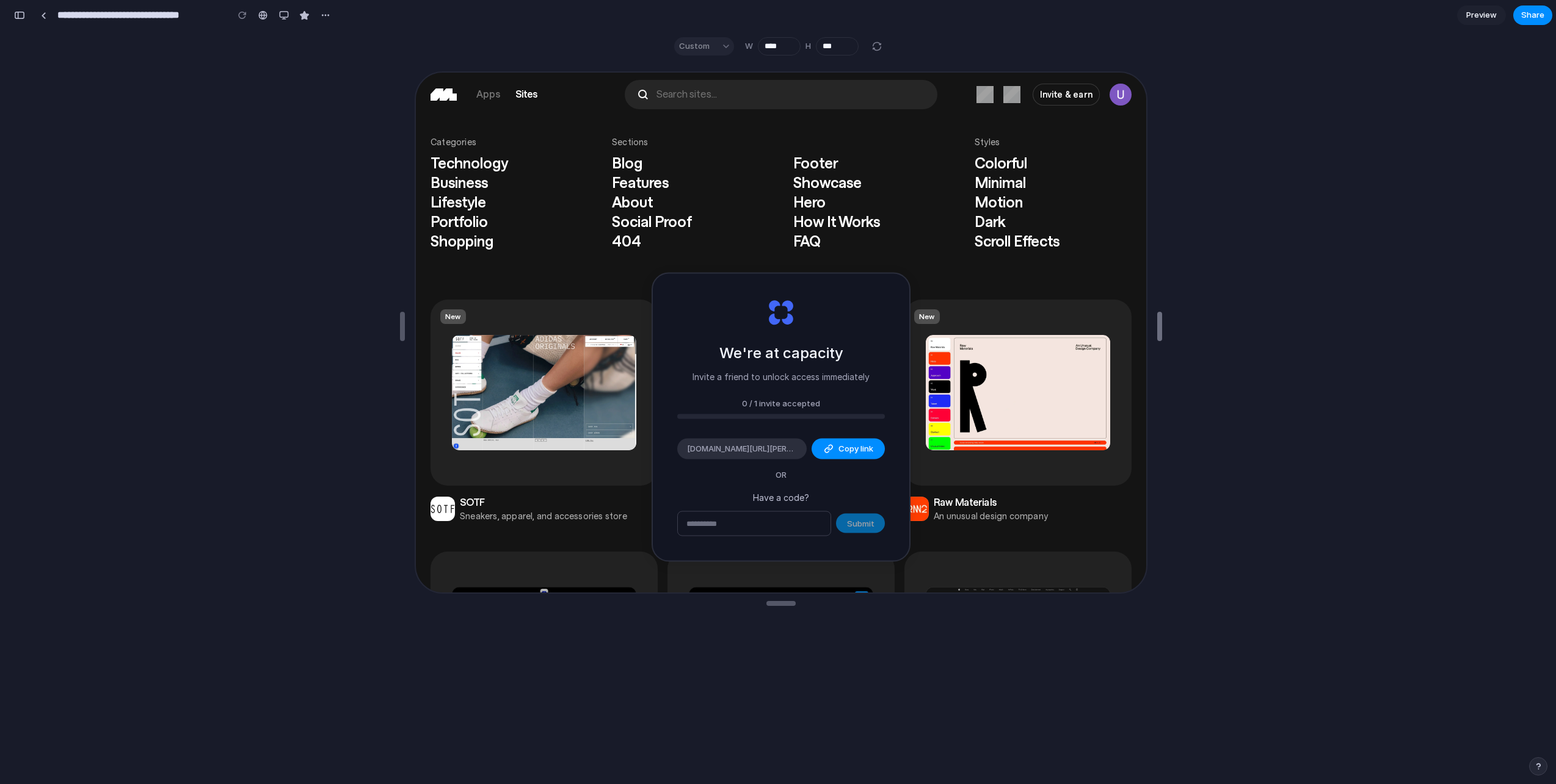
drag, startPoint x: 914, startPoint y: 313, endPoint x: 1576, endPoint y: 302, distance: 662.1
click at [1555, 302] on html "**********" at bounding box center [778, 392] width 1556 height 784
click at [882, 46] on div at bounding box center [877, 46] width 14 height 14
click at [877, 49] on div at bounding box center [877, 46] width 14 height 14
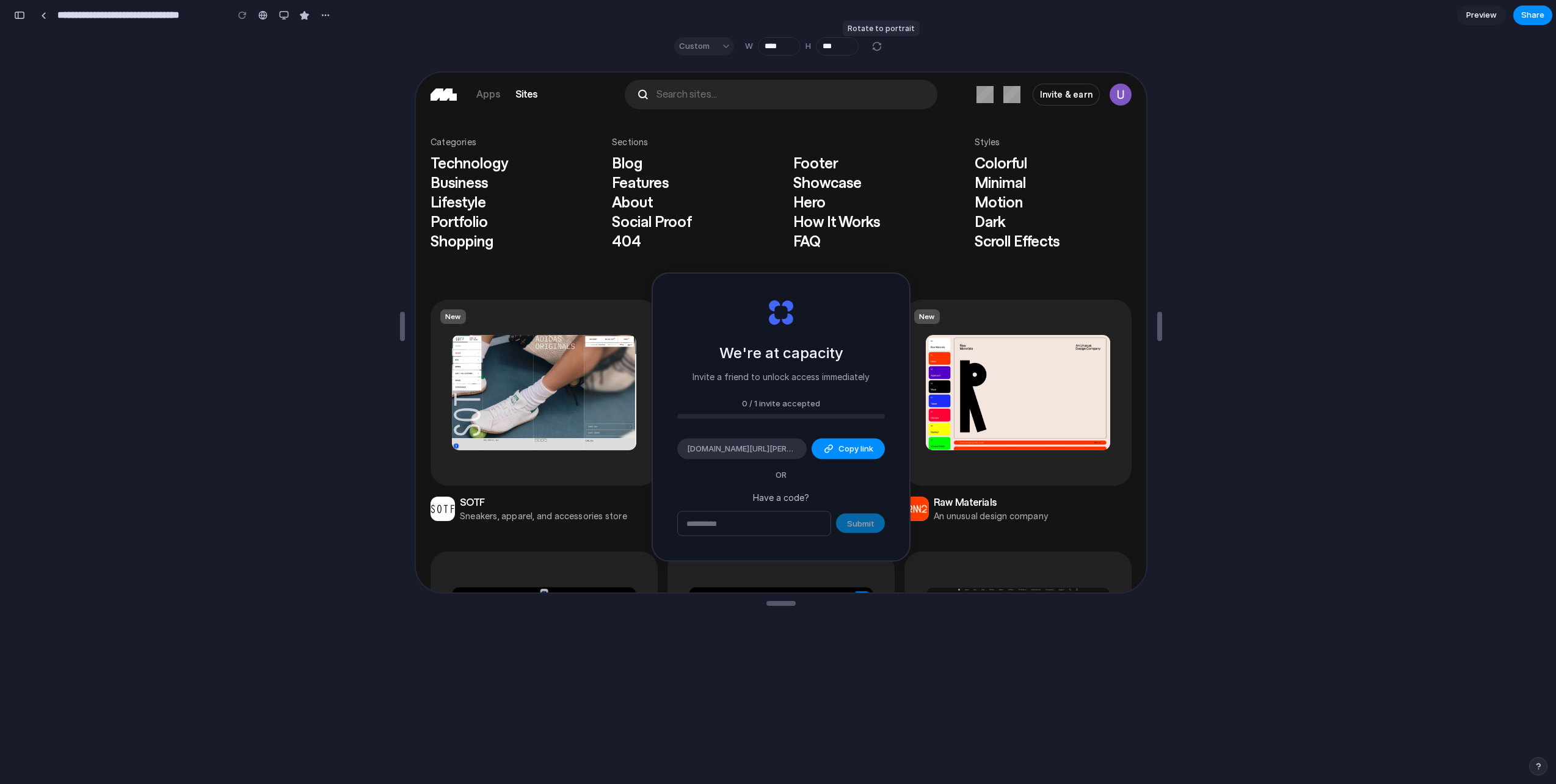
click at [877, 49] on div at bounding box center [877, 46] width 14 height 14
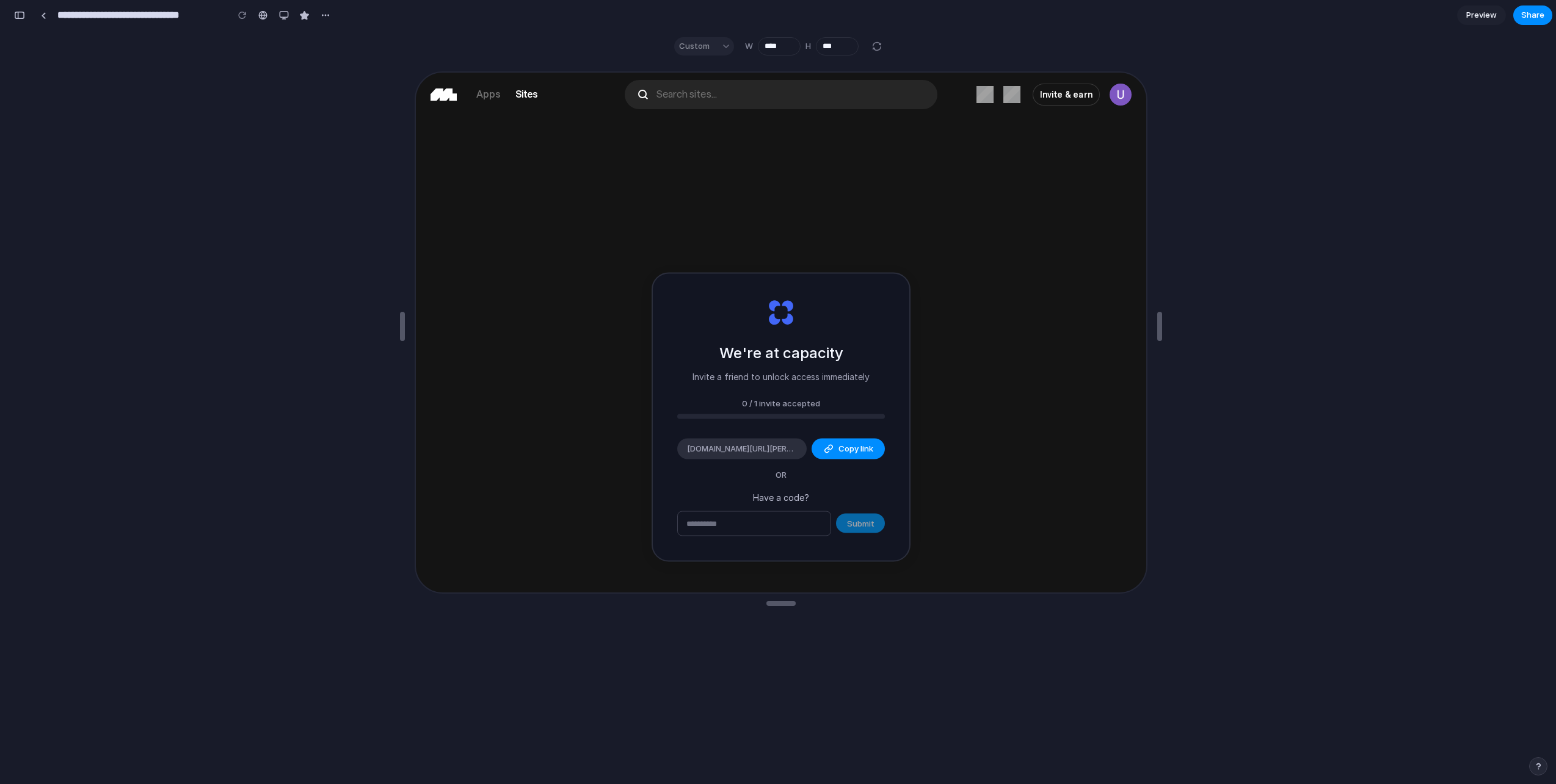
scroll to position [1897, 0]
drag, startPoint x: 771, startPoint y: 606, endPoint x: 762, endPoint y: 643, distance: 38.1
click at [767, 672] on div "We're at capacity Invite a friend to unlock access immediately 0 / 1 invite acc…" at bounding box center [781, 605] width 259 height 289
click at [102, 18] on input "**********" at bounding box center [139, 15] width 169 height 22
click at [23, 13] on div "button" at bounding box center [19, 15] width 11 height 8
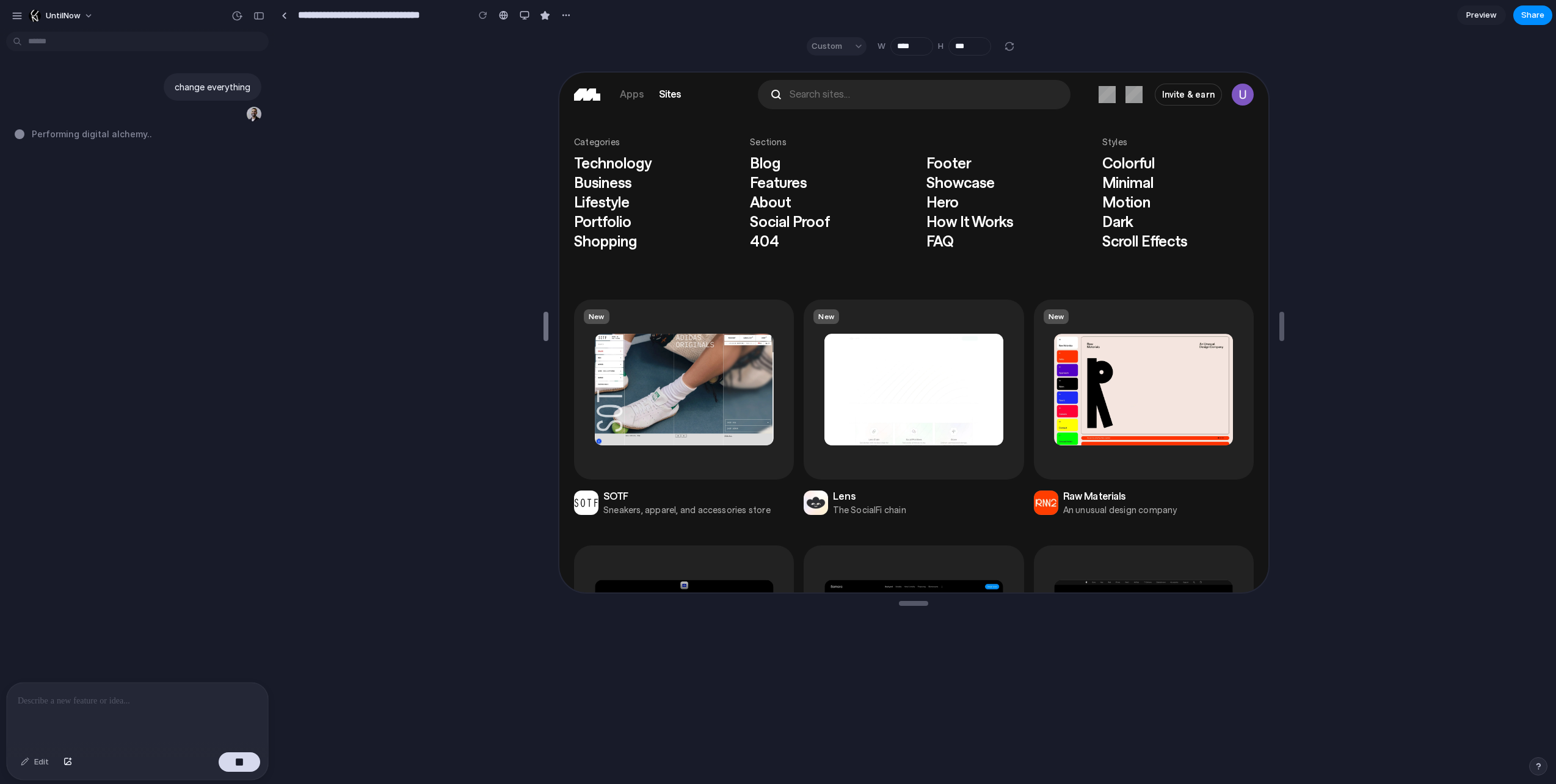
type input "****"
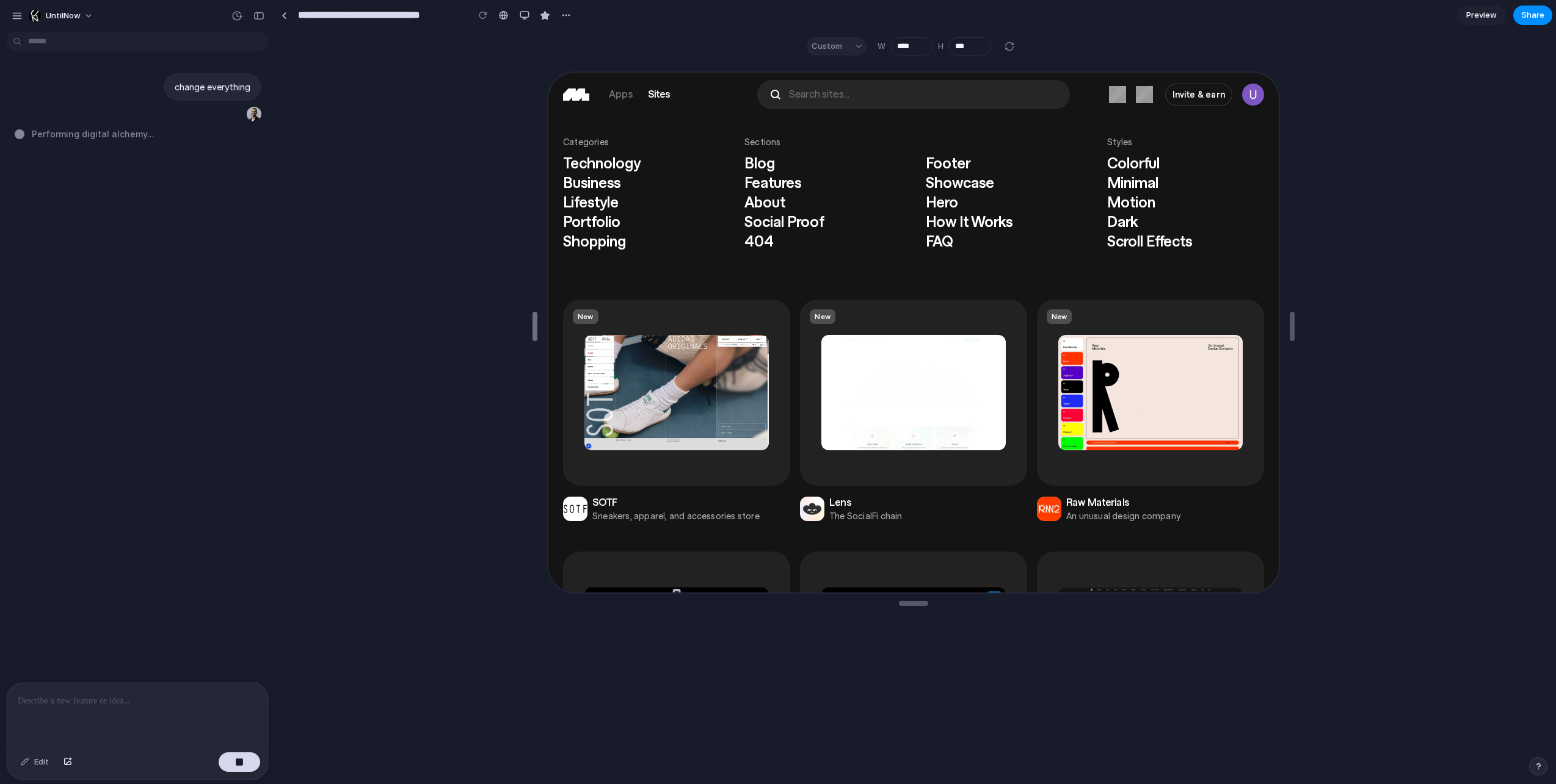
drag, startPoint x: 775, startPoint y: 325, endPoint x: 331, endPoint y: 325, distance: 444.0
click at [121, 714] on div at bounding box center [138, 715] width 262 height 65
click at [29, 761] on div "Edit" at bounding box center [34, 761] width 40 height 19
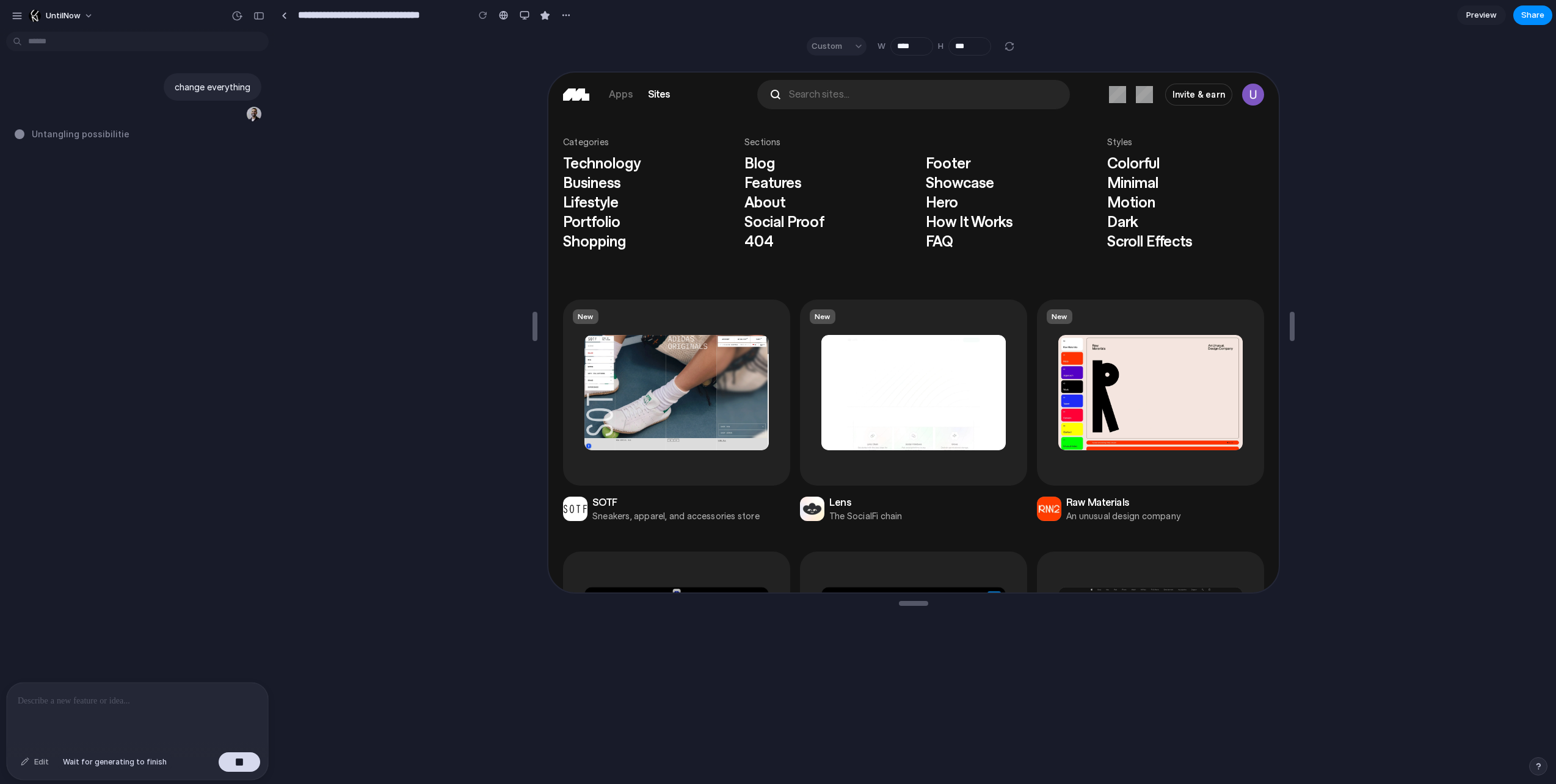
click at [24, 761] on div "Edit" at bounding box center [34, 761] width 40 height 19
click at [237, 766] on button "button" at bounding box center [239, 761] width 41 height 19
click at [28, 766] on button "Edit" at bounding box center [34, 761] width 40 height 19
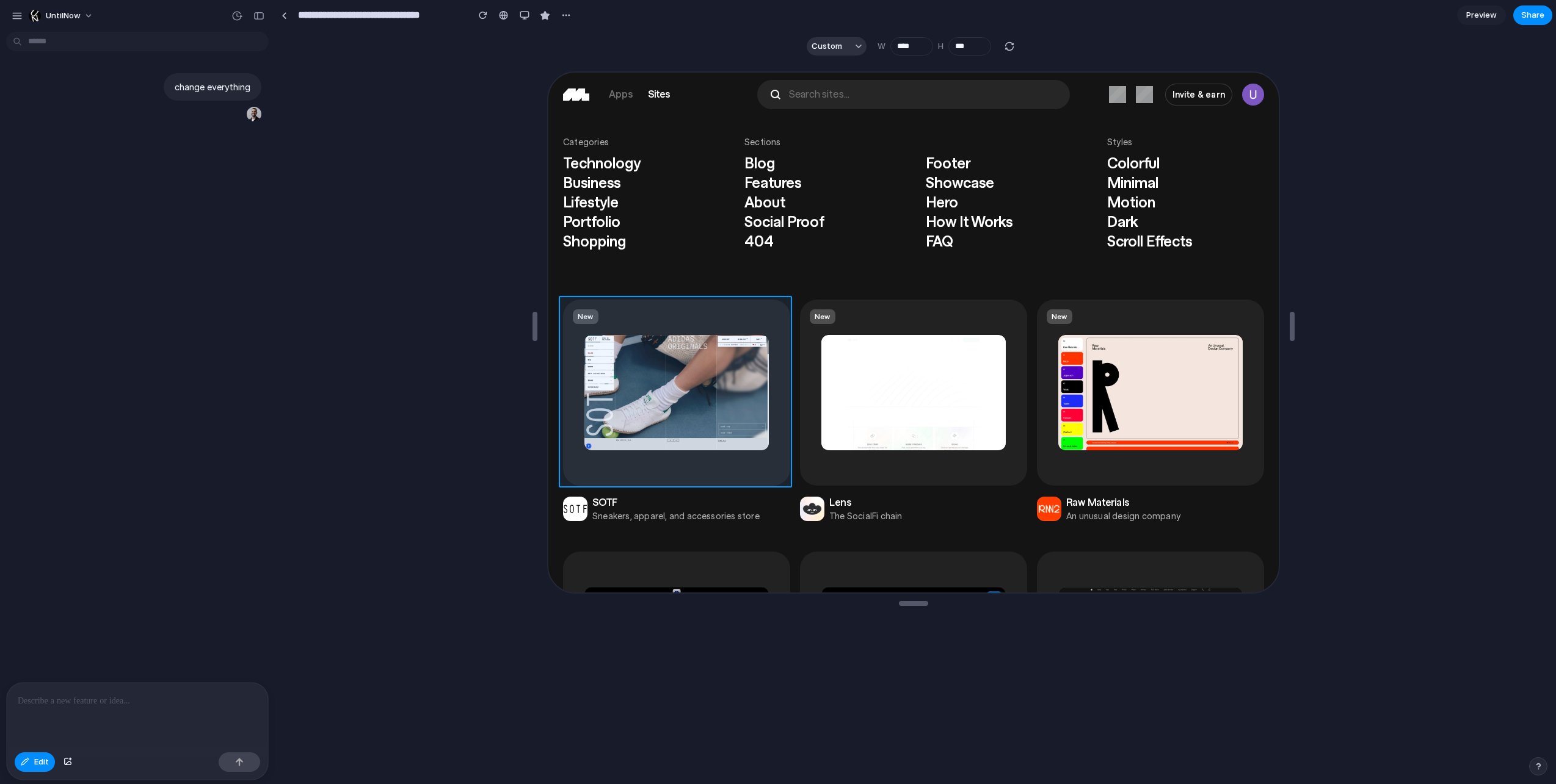
click at [638, 301] on div at bounding box center [913, 333] width 732 height 522
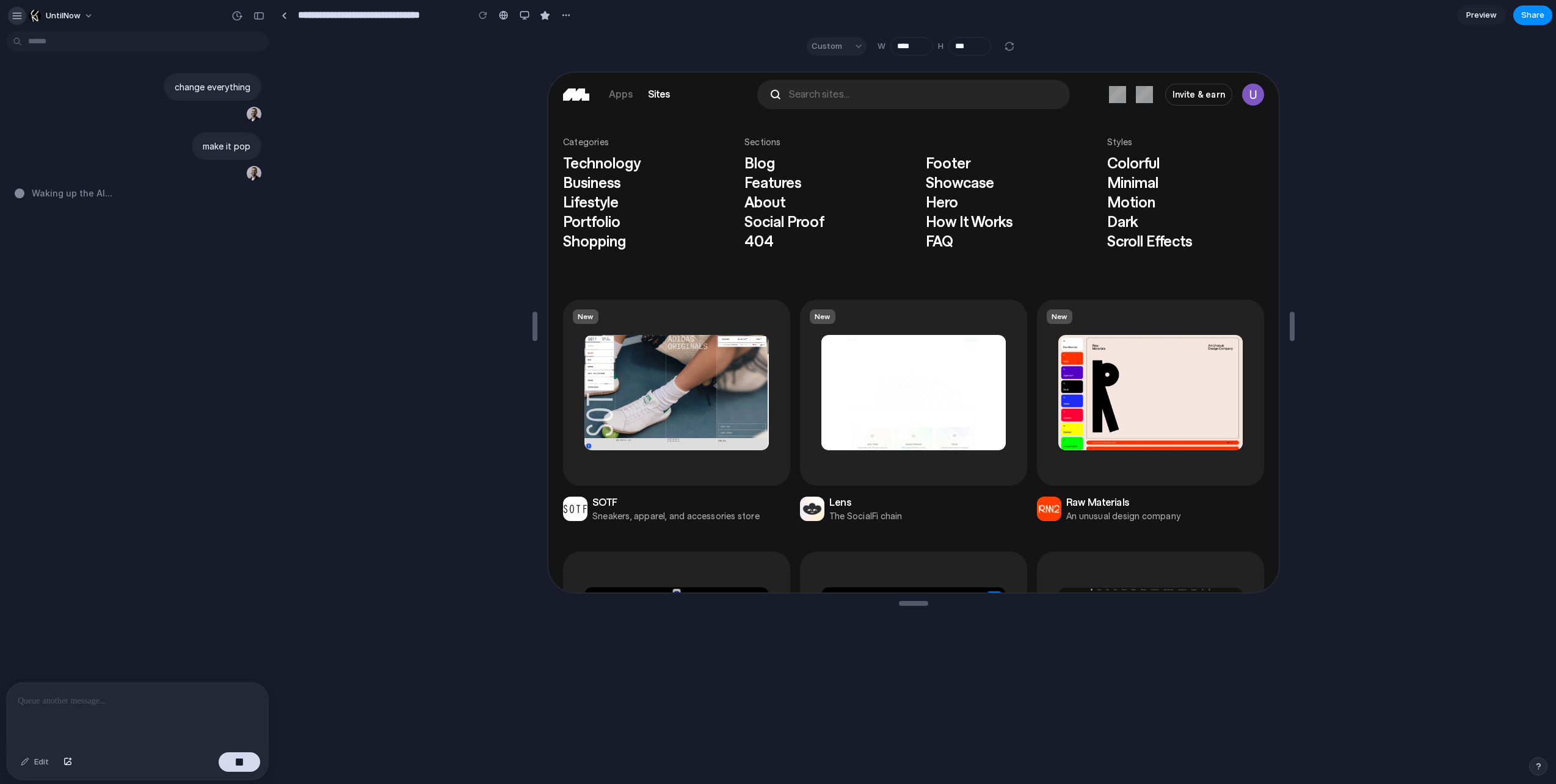
click at [19, 13] on div "button" at bounding box center [17, 15] width 11 height 11
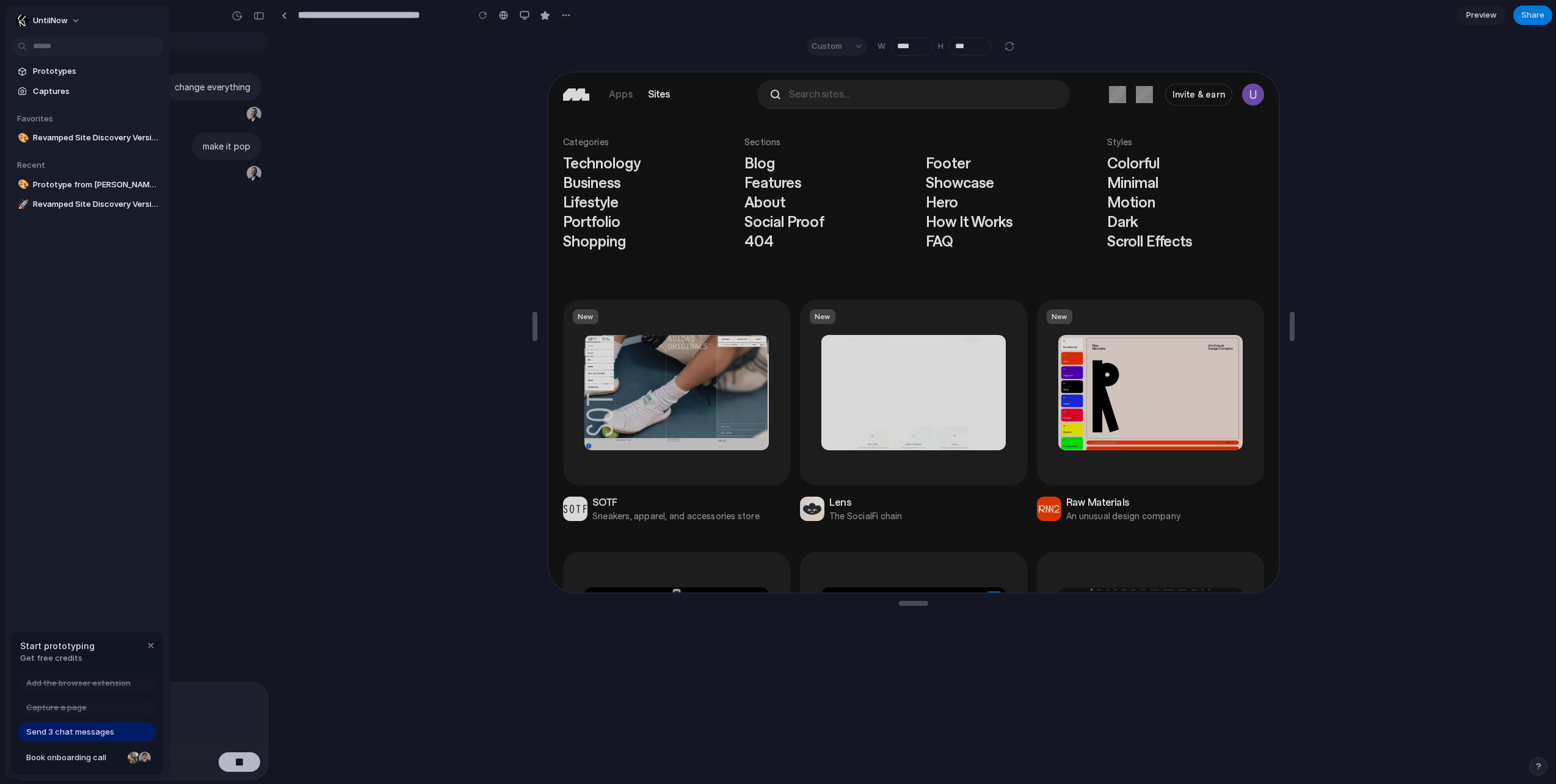
type input "**********"
click at [86, 136] on span "Vibrant Site Explorer" at bounding box center [96, 138] width 126 height 13
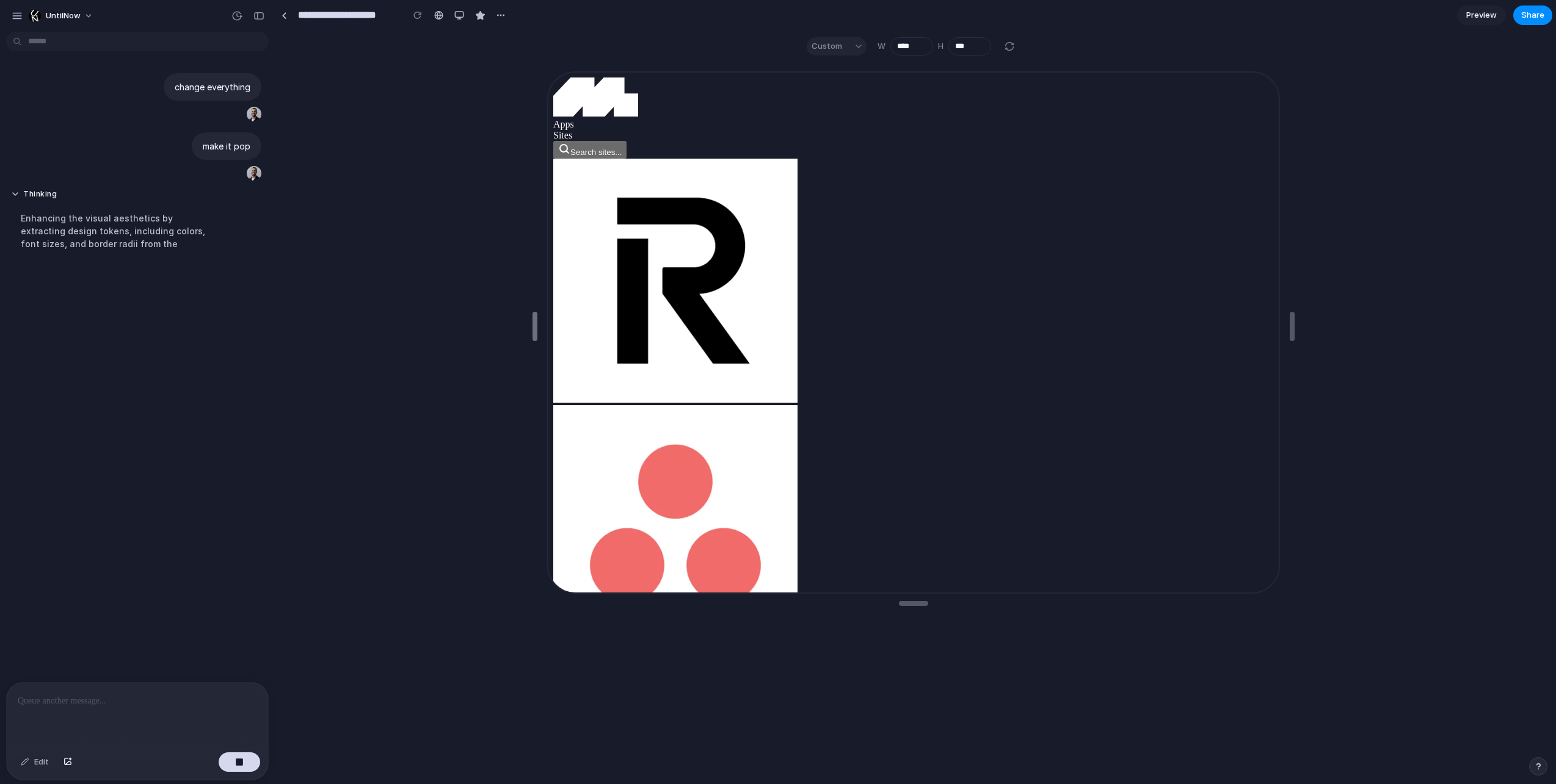
drag, startPoint x: 535, startPoint y: 335, endPoint x: 237, endPoint y: 329, distance: 298.1
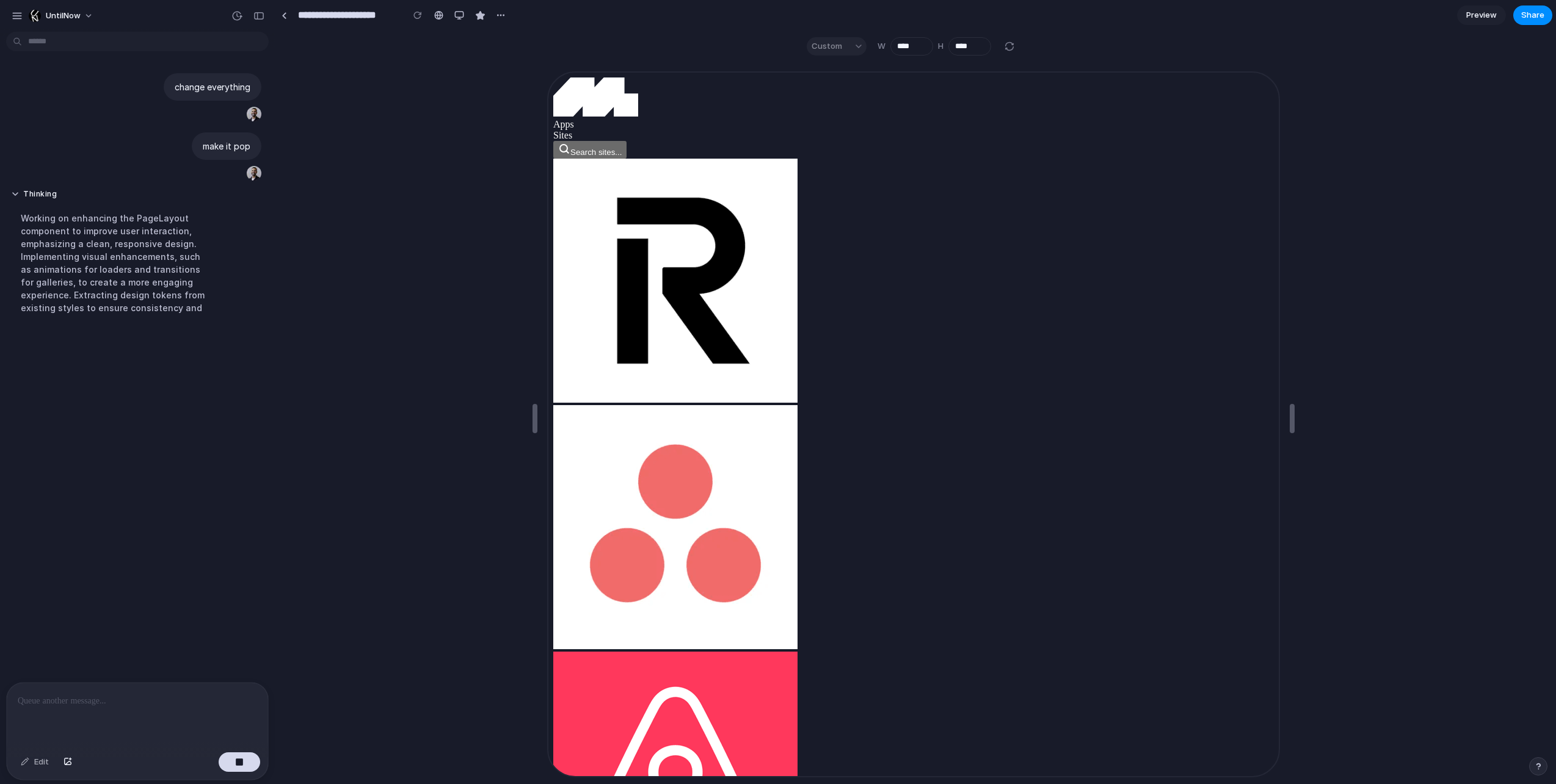
drag, startPoint x: 912, startPoint y: 602, endPoint x: 900, endPoint y: 780, distance: 178.4
click at [908, 784] on html "**********" at bounding box center [778, 392] width 1556 height 784
type input "****"
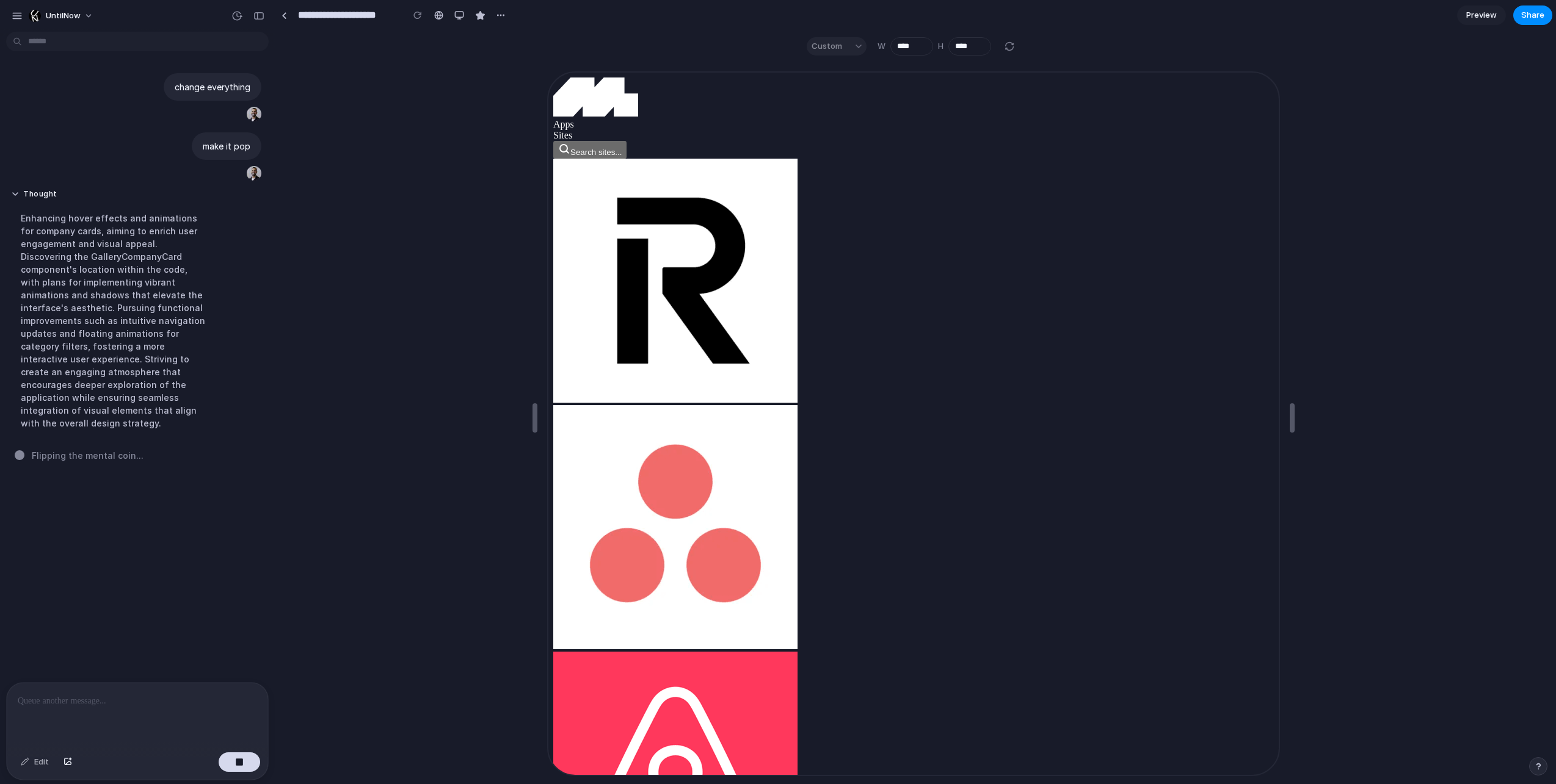
click at [1490, 16] on span "Preview" at bounding box center [1481, 15] width 30 height 13
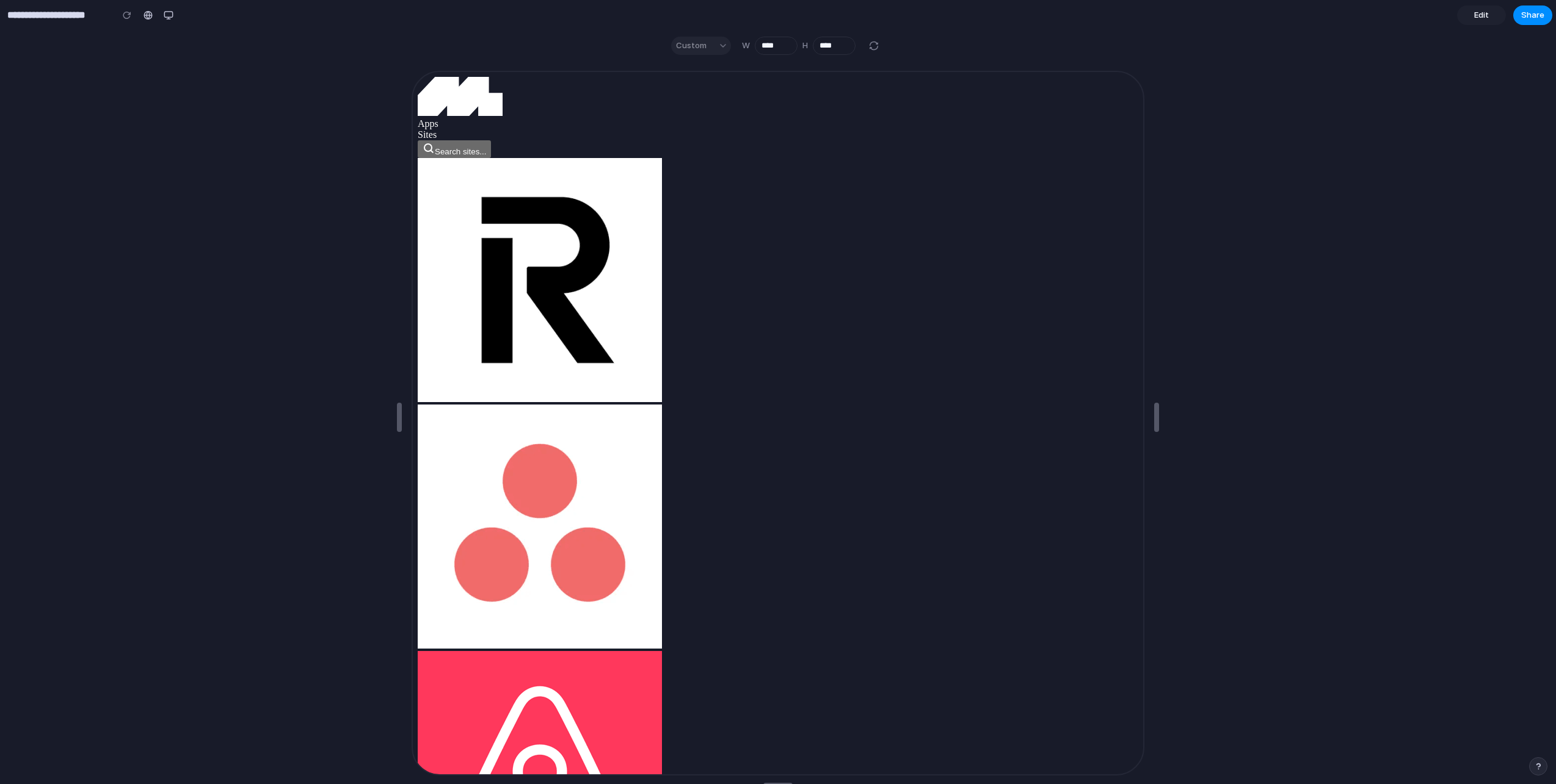
drag, startPoint x: 1038, startPoint y: 392, endPoint x: 936, endPoint y: 335, distance: 116.8
drag, startPoint x: 936, startPoint y: 335, endPoint x: 924, endPoint y: 319, distance: 20.0
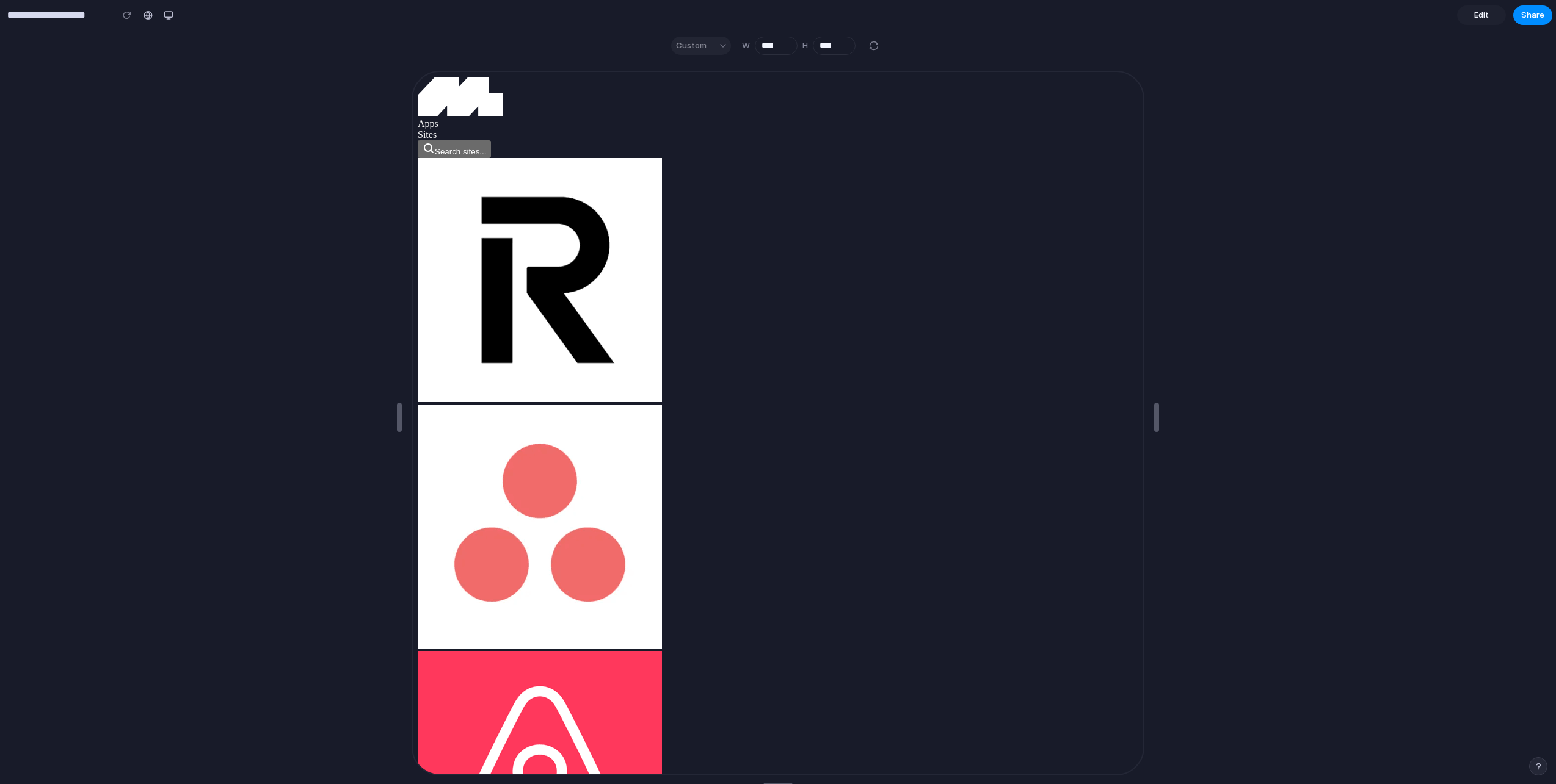
drag, startPoint x: 924, startPoint y: 319, endPoint x: 818, endPoint y: 383, distance: 123.8
drag, startPoint x: 818, startPoint y: 383, endPoint x: 763, endPoint y: 364, distance: 58.2
drag, startPoint x: 763, startPoint y: 360, endPoint x: 736, endPoint y: 390, distance: 40.4
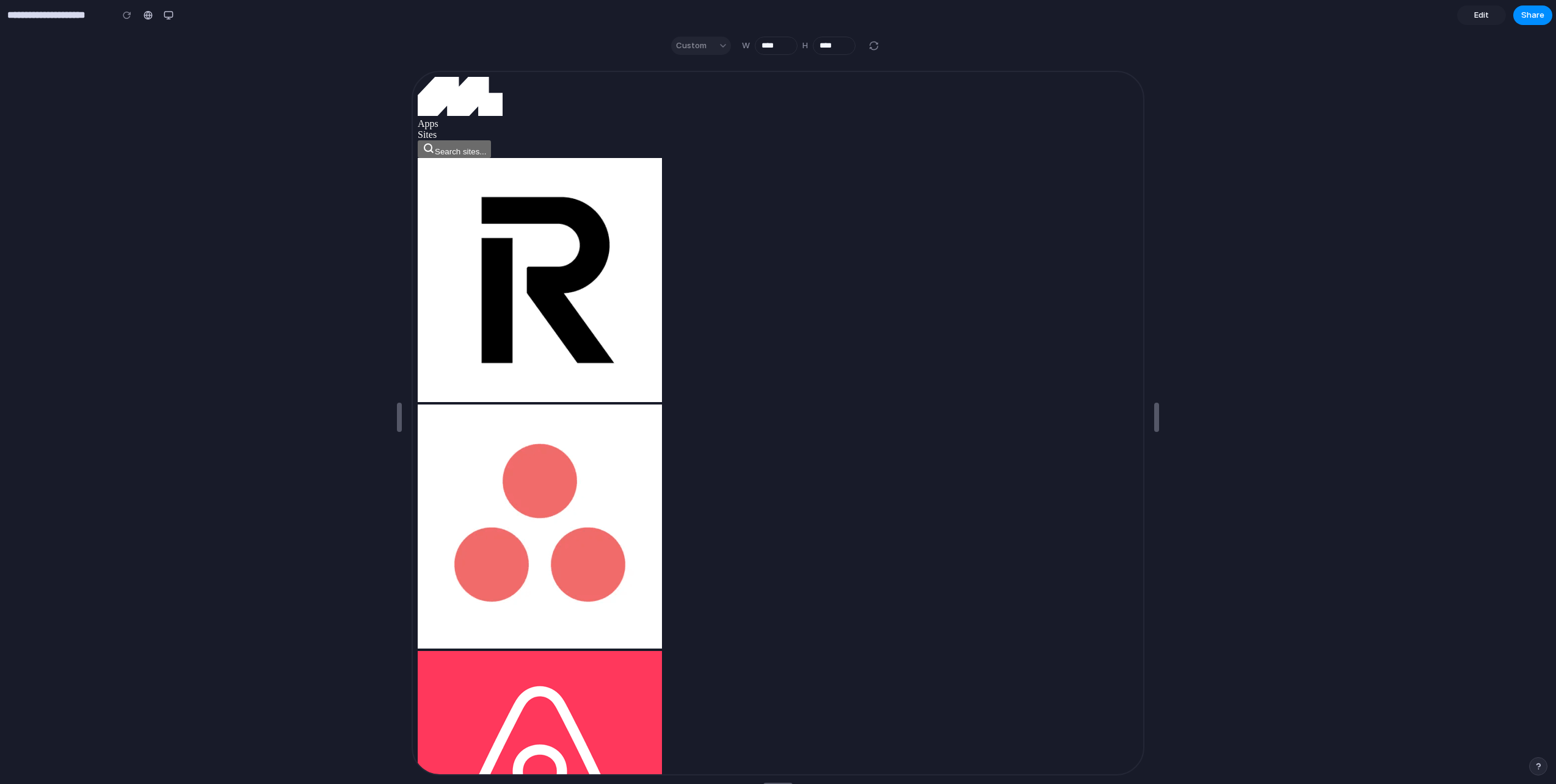
drag, startPoint x: 598, startPoint y: 454, endPoint x: 810, endPoint y: 325, distance: 248.2
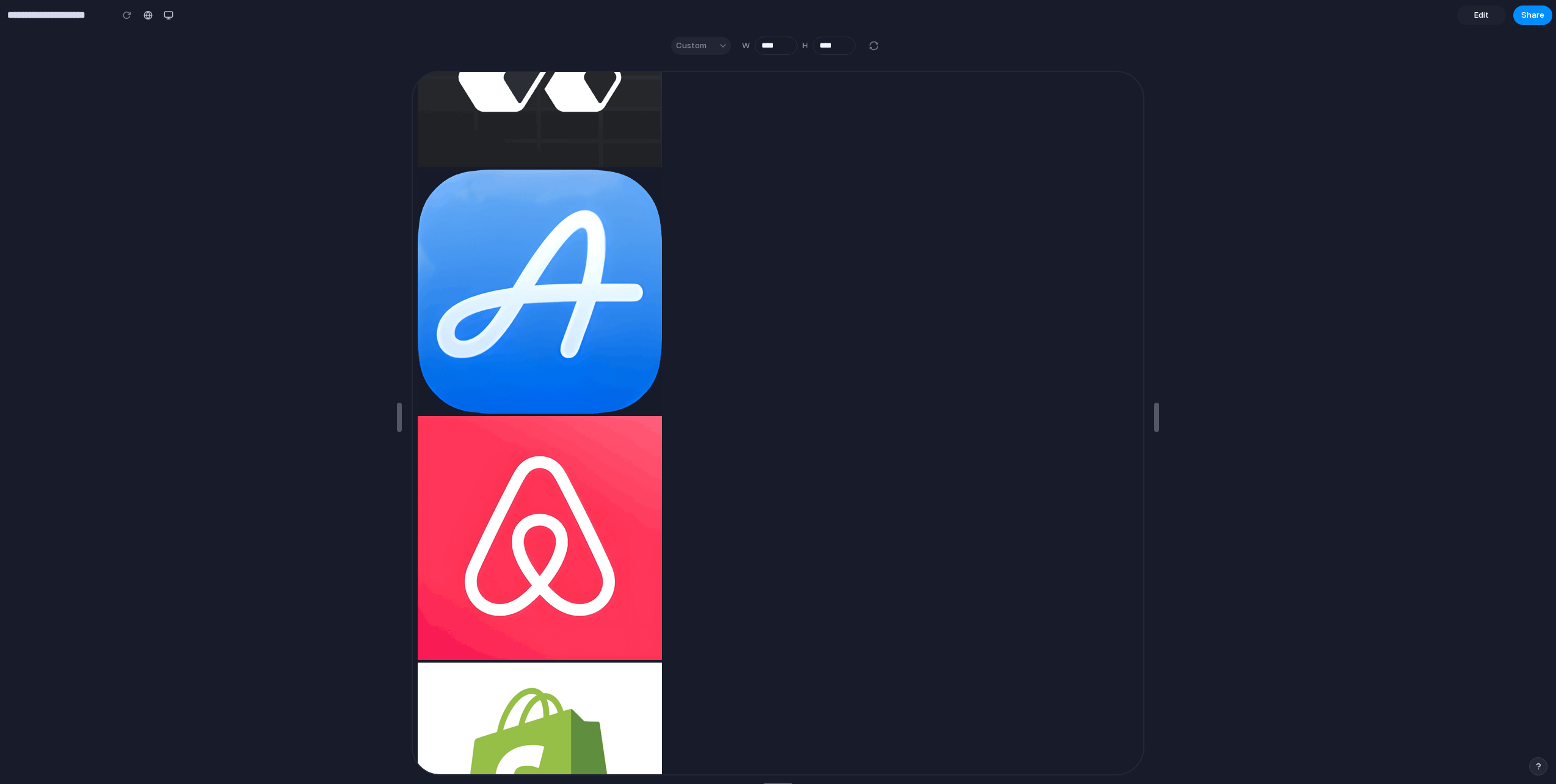
scroll to position [11, 0]
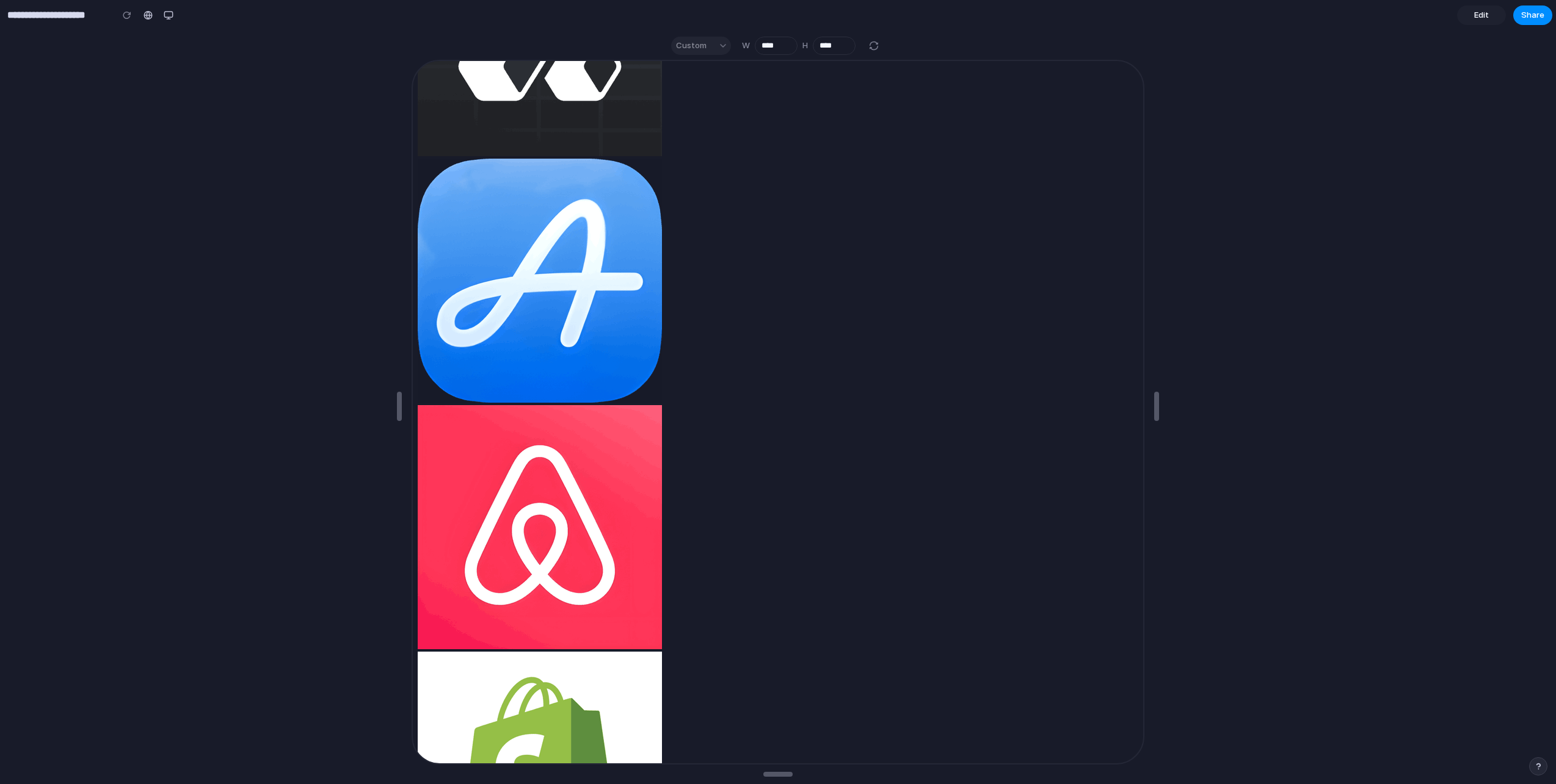
drag, startPoint x: 767, startPoint y: 728, endPoint x: 767, endPoint y: 624, distance: 104.0
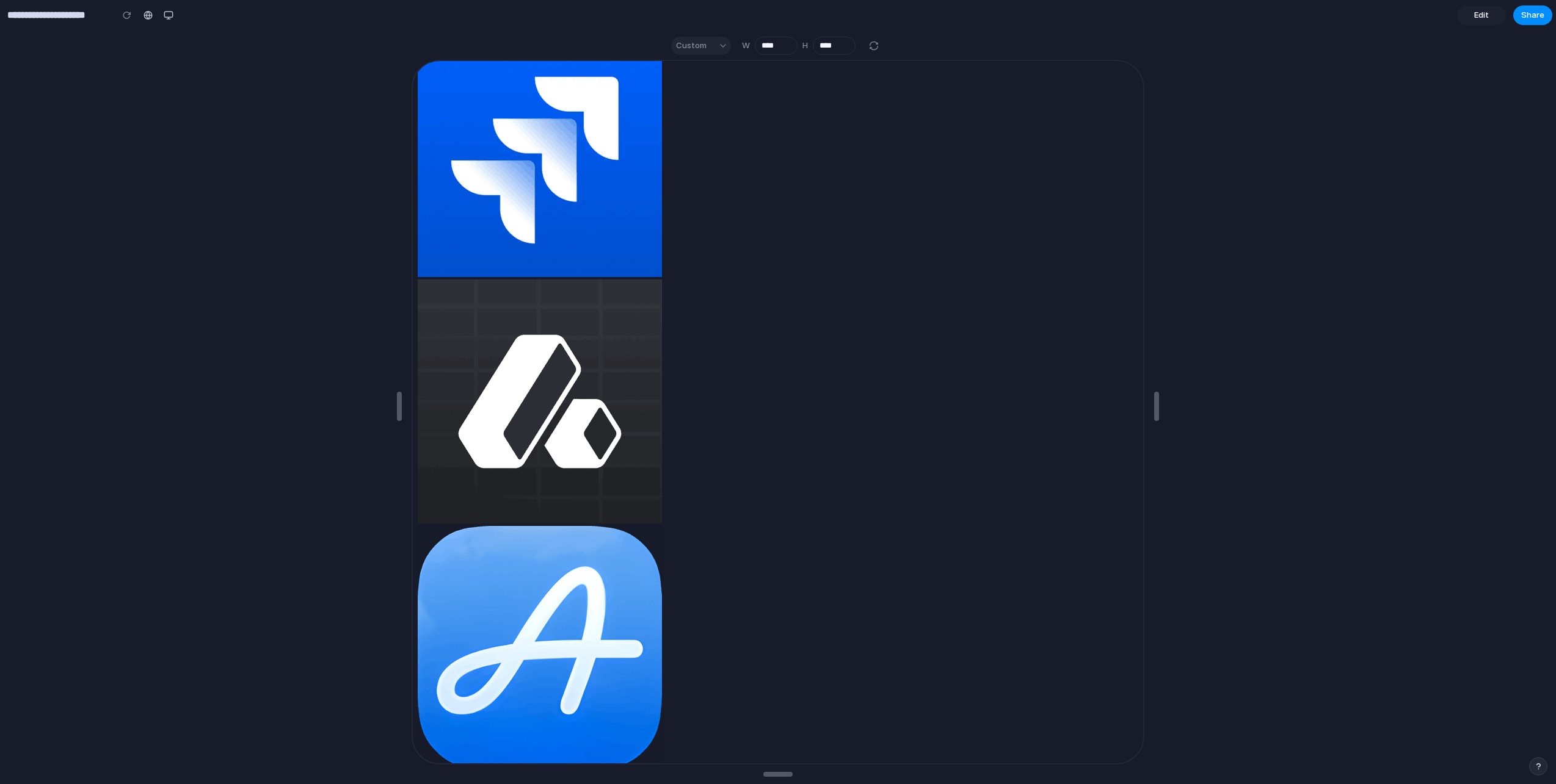
scroll to position [0, 0]
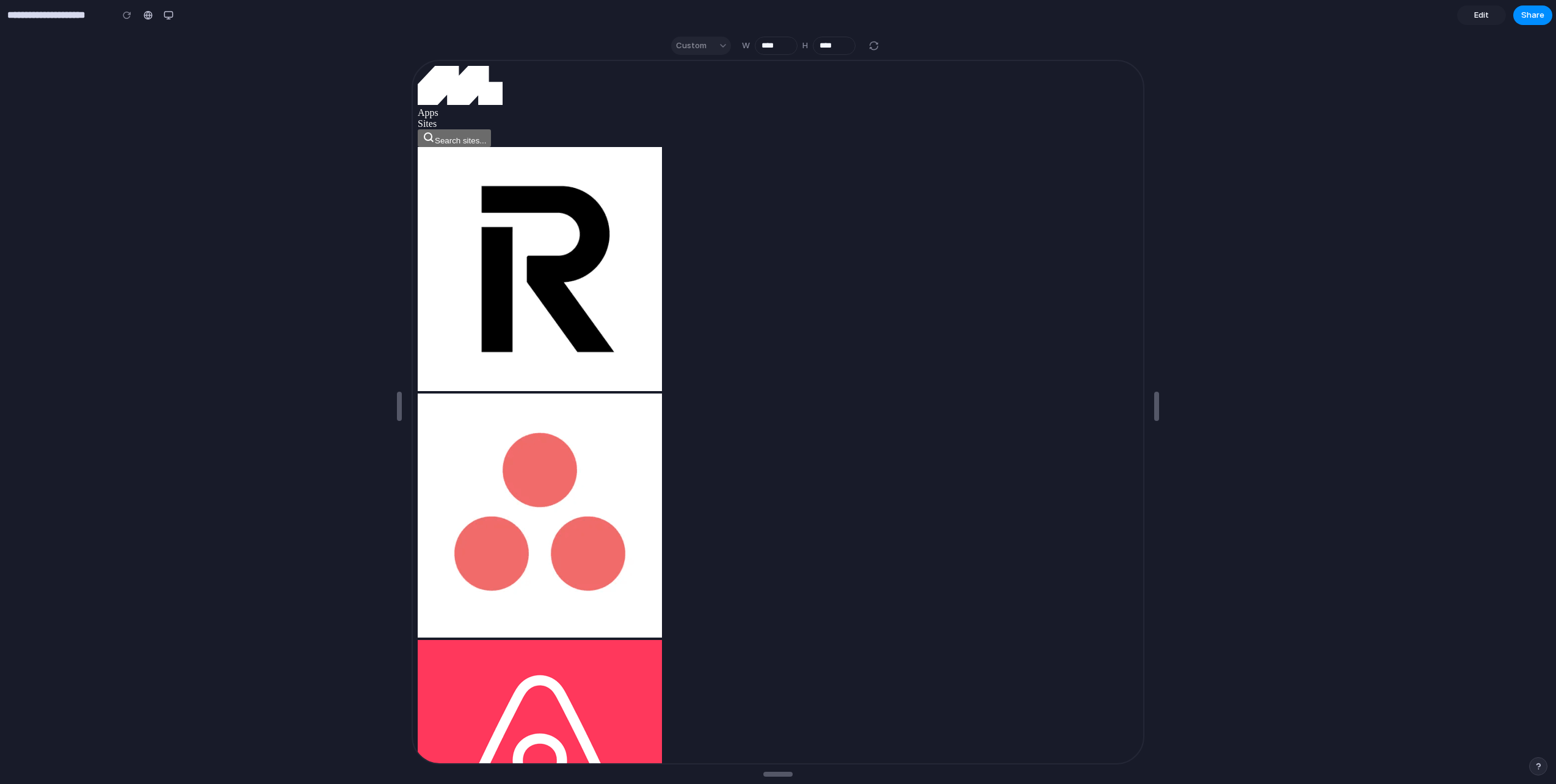
click at [485, 135] on span "Search sites..." at bounding box center [459, 139] width 51 height 9
click at [490, 128] on button "search icon Search sites..." at bounding box center [452, 137] width 73 height 18
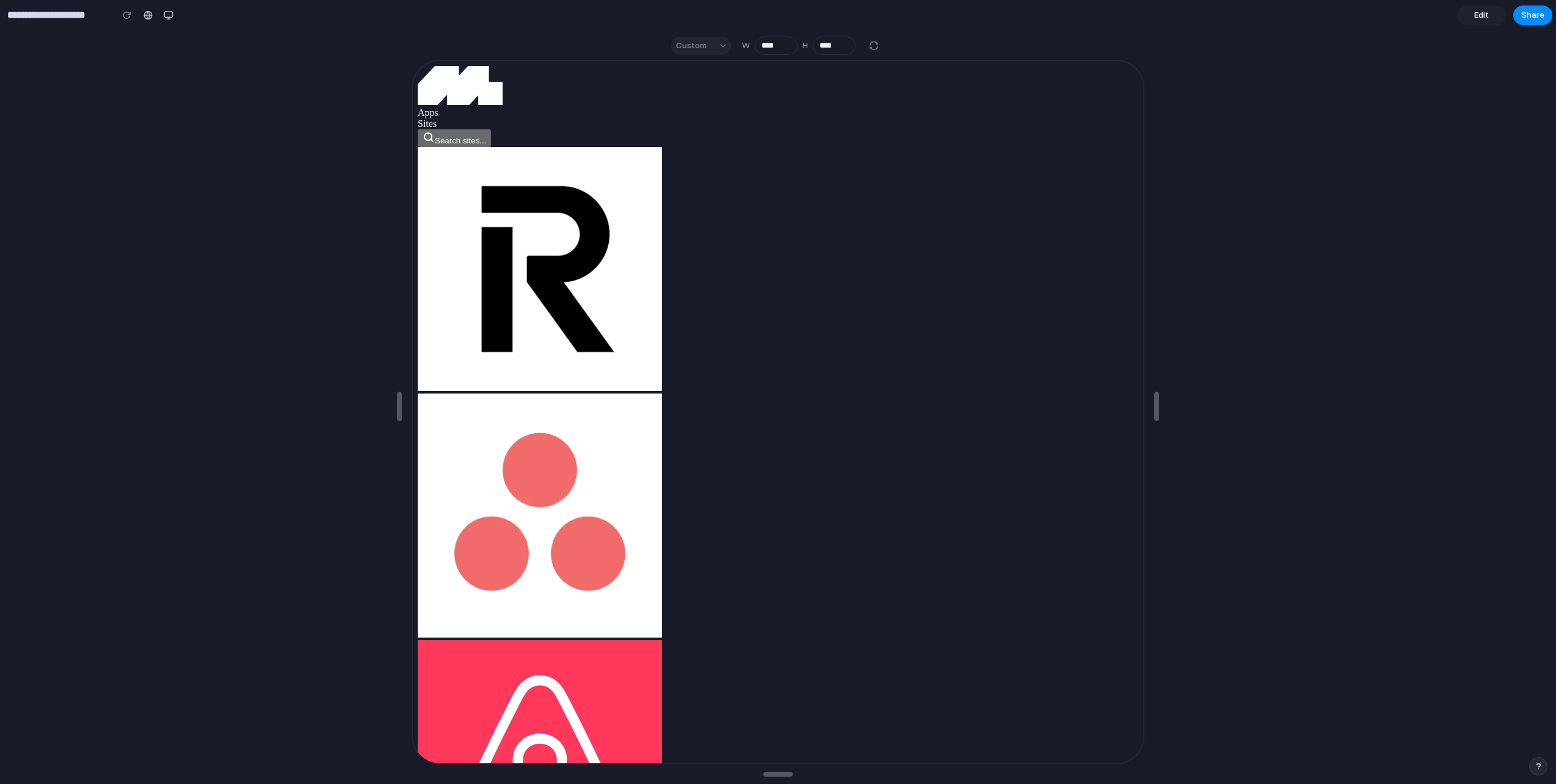
click at [490, 128] on button "search icon Search sites..." at bounding box center [452, 137] width 73 height 18
drag, startPoint x: 1160, startPoint y: 403, endPoint x: 1542, endPoint y: 406, distance: 382.0
click at [775, 49] on input "****" at bounding box center [776, 46] width 43 height 18
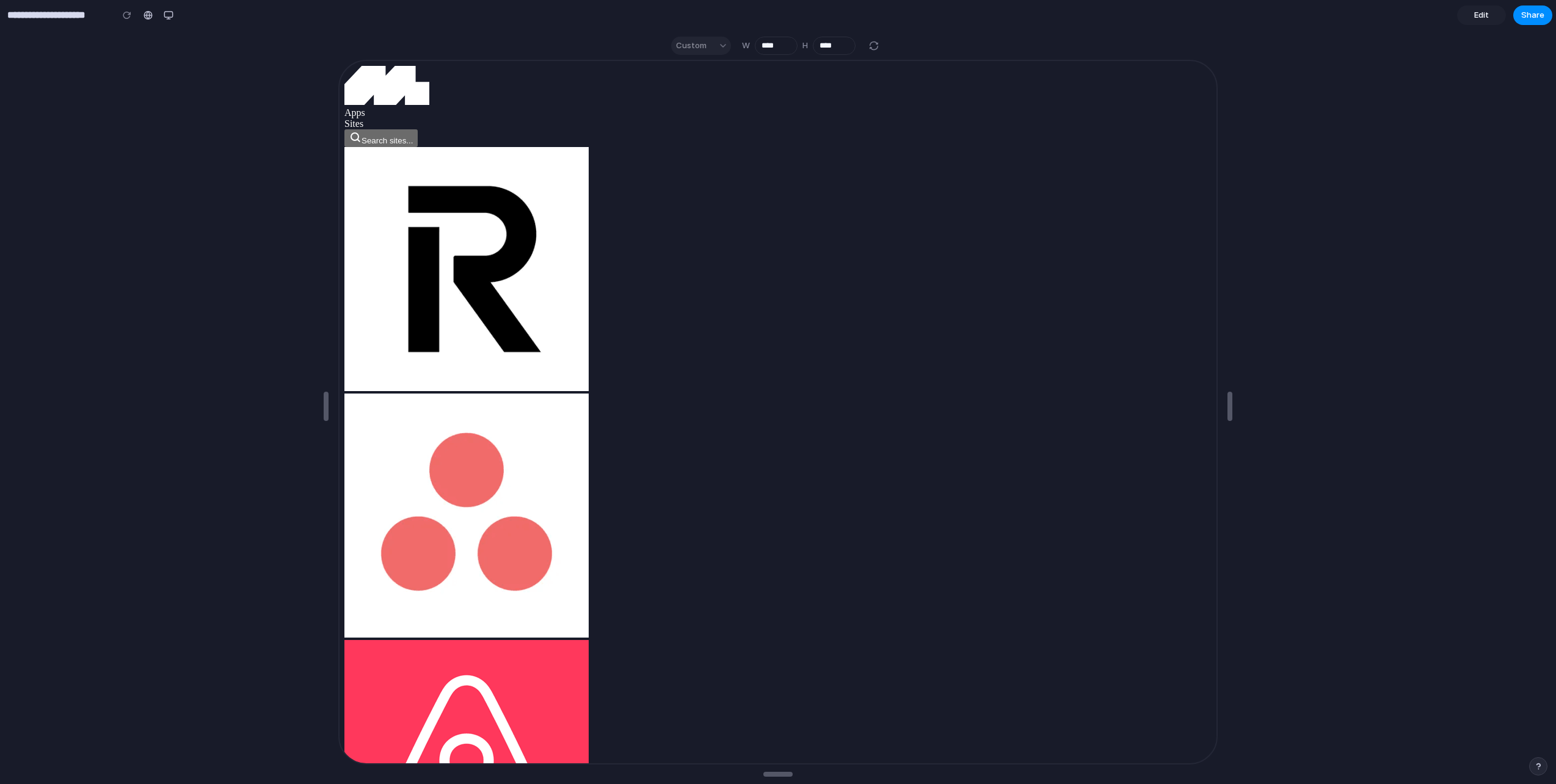
click at [62, 58] on div at bounding box center [778, 412] width 1556 height 724
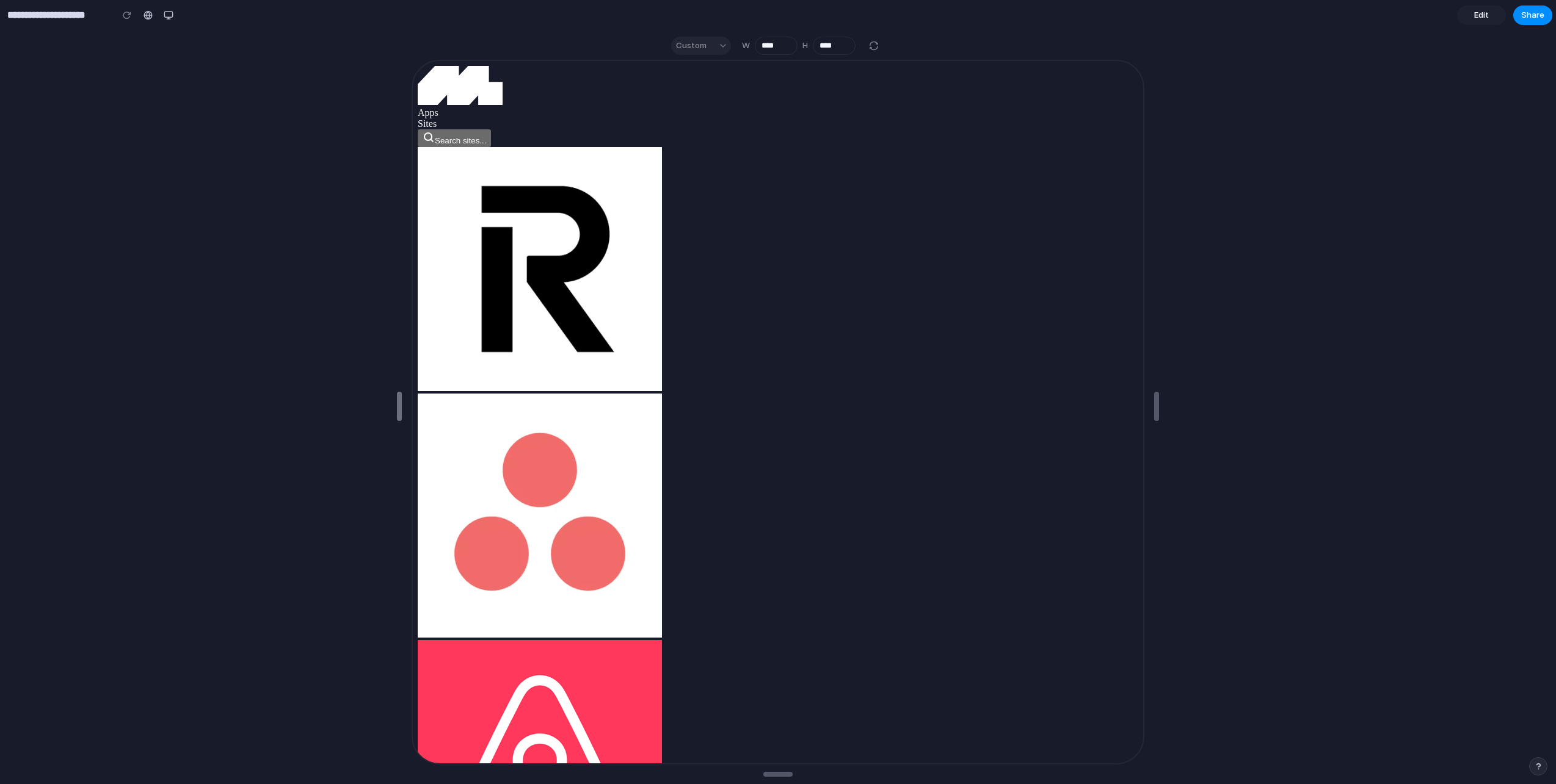
drag, startPoint x: 325, startPoint y: 413, endPoint x: 266, endPoint y: 395, distance: 61.7
drag, startPoint x: 1440, startPoint y: 244, endPoint x: 1424, endPoint y: 235, distance: 18.4
click at [1434, 241] on div at bounding box center [778, 412] width 1556 height 724
drag, startPoint x: 75, startPoint y: 537, endPoint x: 69, endPoint y: 532, distance: 7.8
click at [75, 537] on div at bounding box center [778, 412] width 1556 height 724
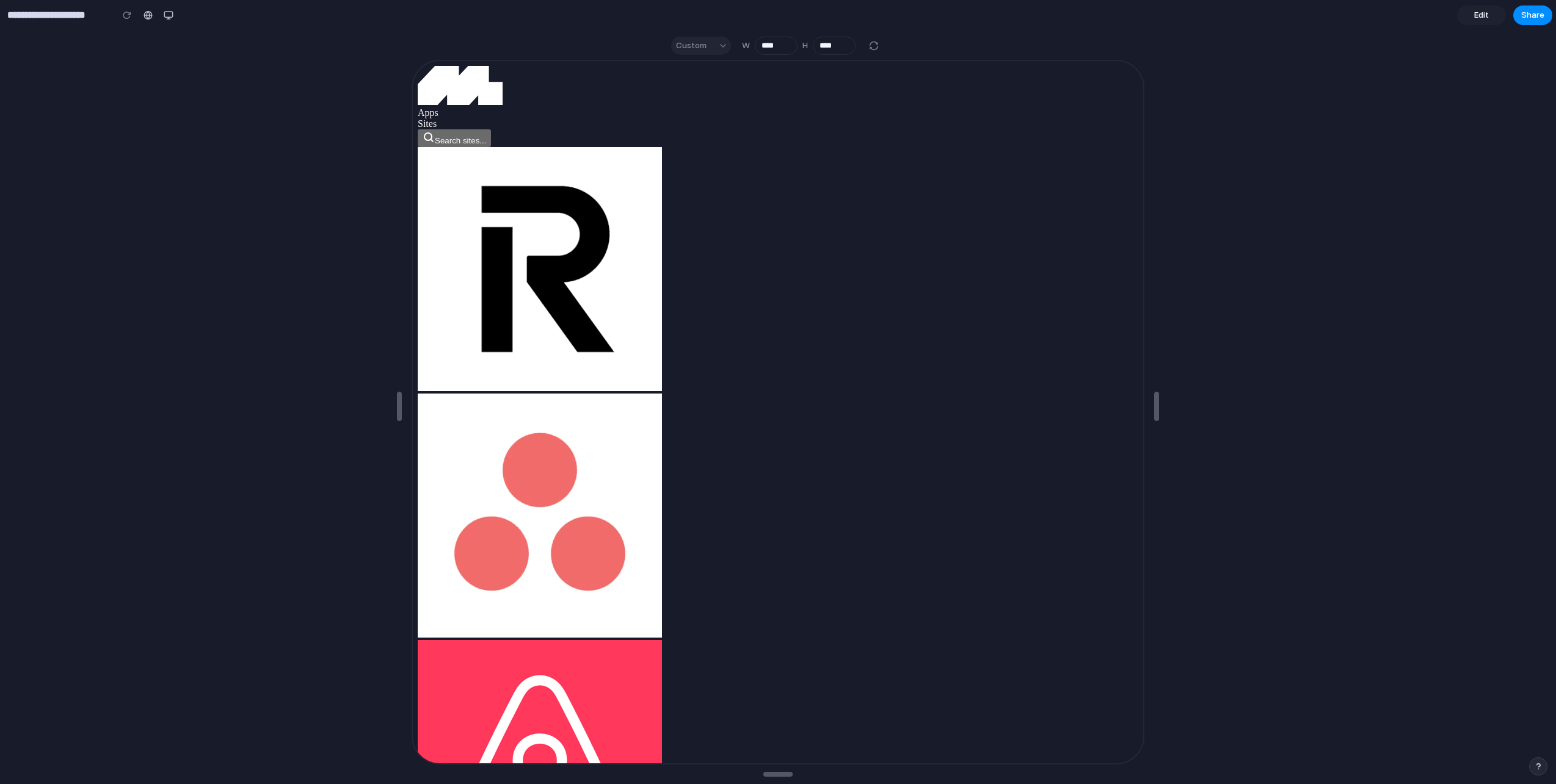
click at [19, 26] on input "**********" at bounding box center [56, 15] width 103 height 22
click at [119, 14] on div at bounding box center [127, 15] width 18 height 18
click at [131, 13] on div at bounding box center [127, 15] width 18 height 18
click at [124, 17] on div at bounding box center [127, 15] width 18 height 18
click at [228, 204] on div at bounding box center [778, 412] width 1556 height 724
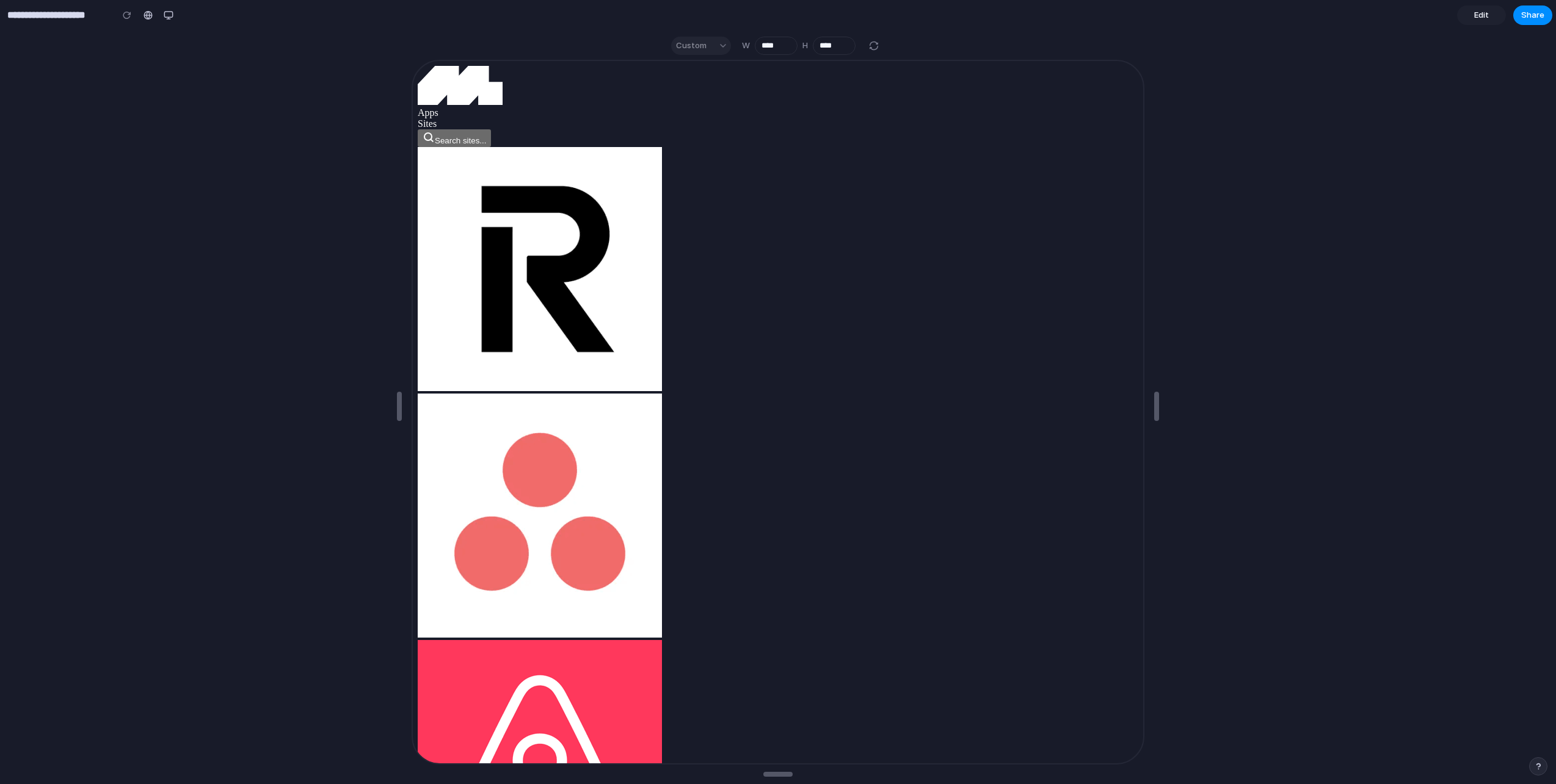
click at [1486, 14] on span "Edit" at bounding box center [1481, 15] width 14 height 13
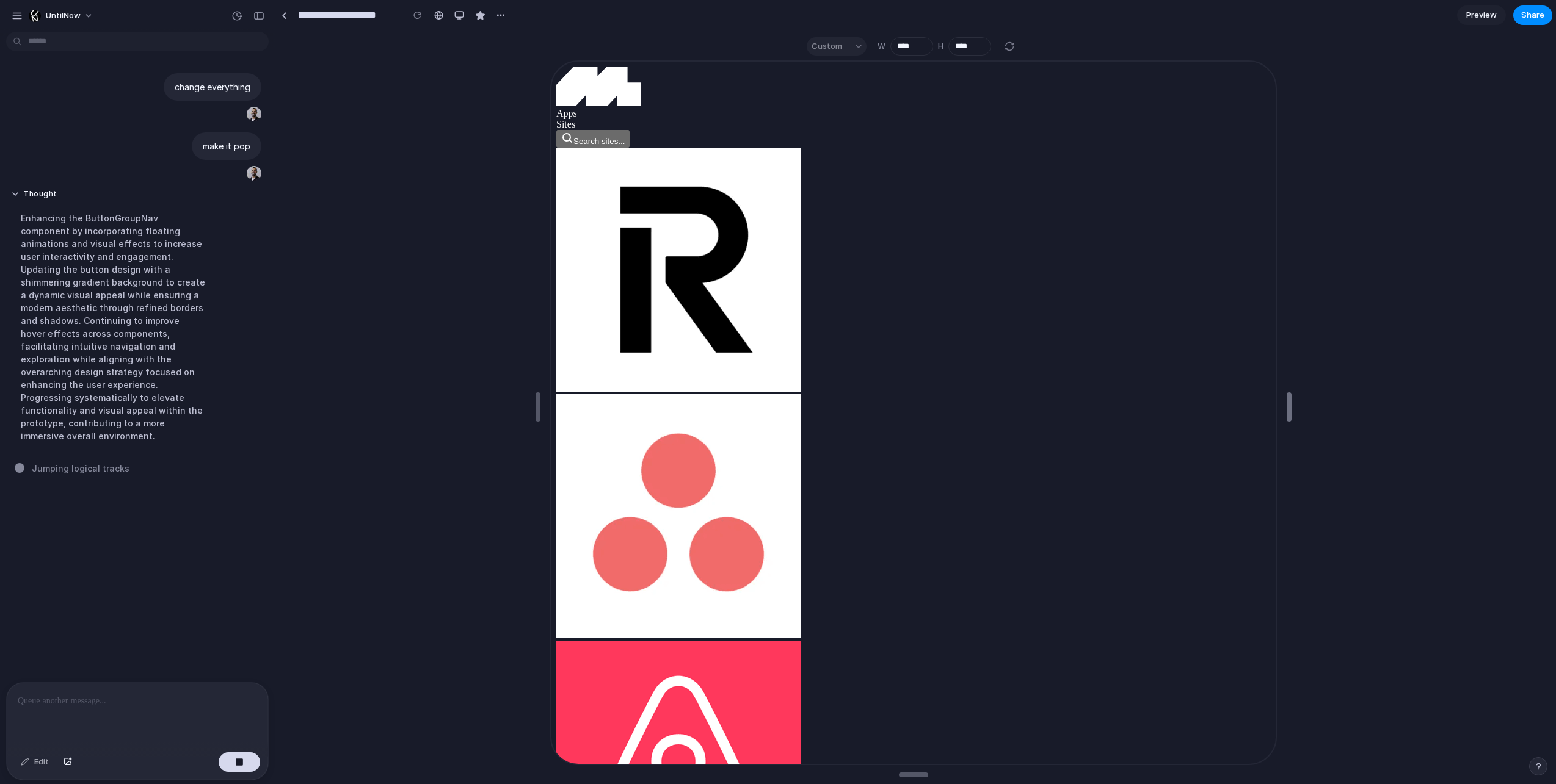
type input "****"
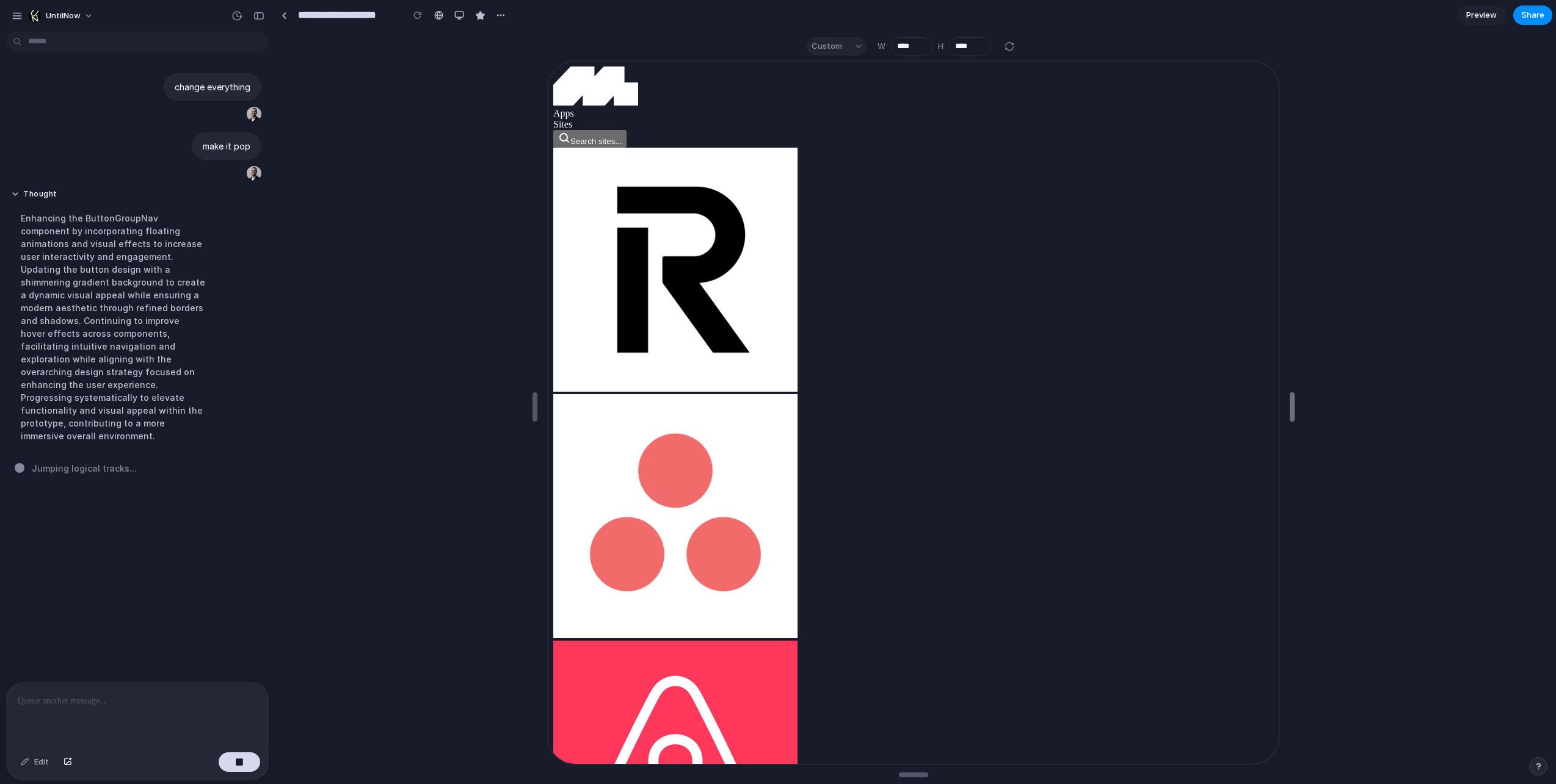
drag, startPoint x: 1293, startPoint y: 409, endPoint x: 1565, endPoint y: 404, distance: 272.0
click at [1555, 404] on html "**********" at bounding box center [778, 392] width 1556 height 784
click at [13, 14] on div "button" at bounding box center [17, 15] width 11 height 11
click at [365, 266] on div at bounding box center [913, 409] width 1276 height 719
